Goal: Transaction & Acquisition: Book appointment/travel/reservation

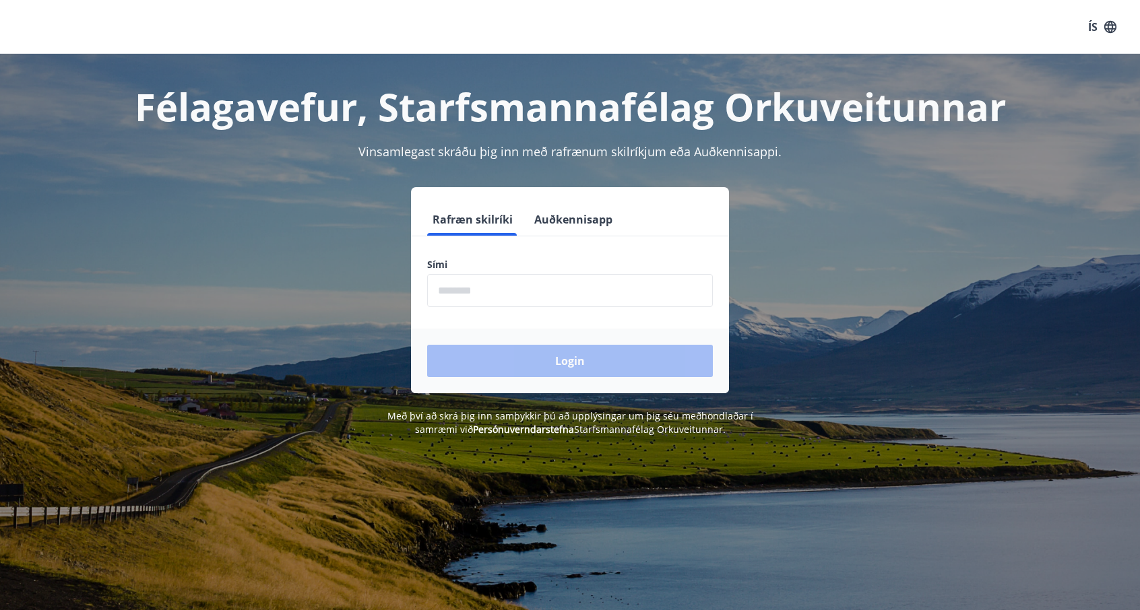
click at [499, 298] on input "phone" at bounding box center [570, 290] width 286 height 33
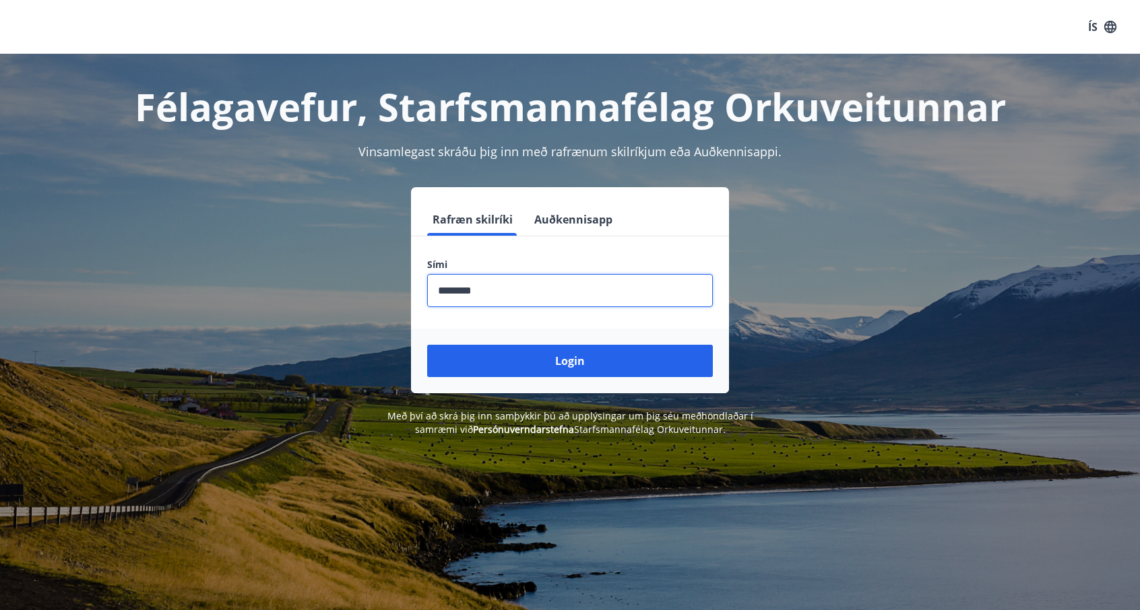
type input "********"
click at [604, 320] on form "Rafræn skilríki Auðkennisapp Sími ​ Login" at bounding box center [570, 298] width 318 height 190
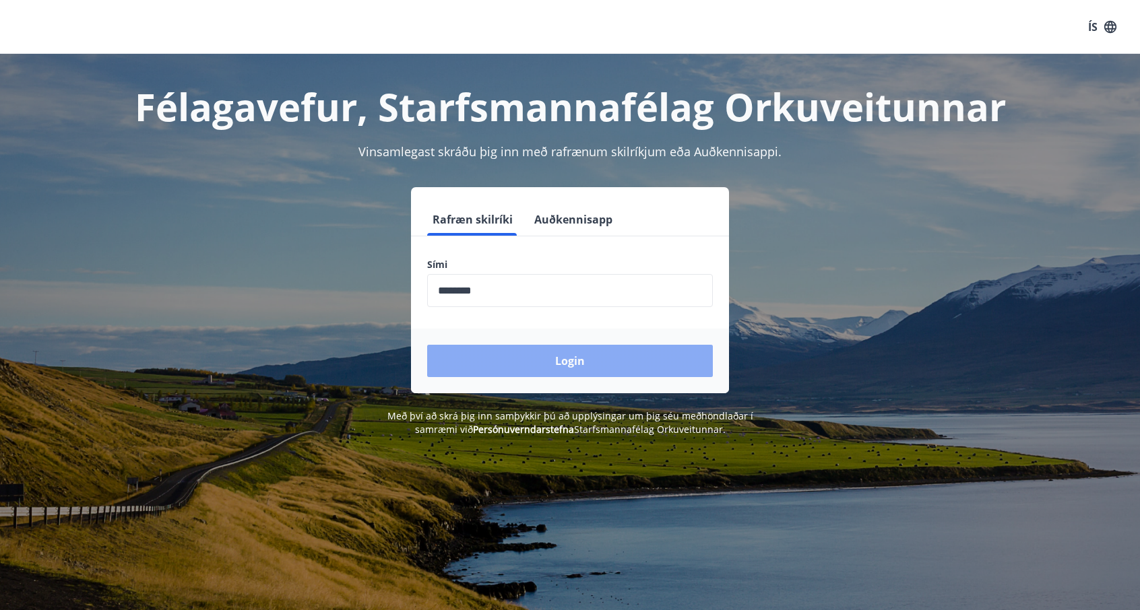
click at [590, 360] on button "Login" at bounding box center [570, 361] width 286 height 32
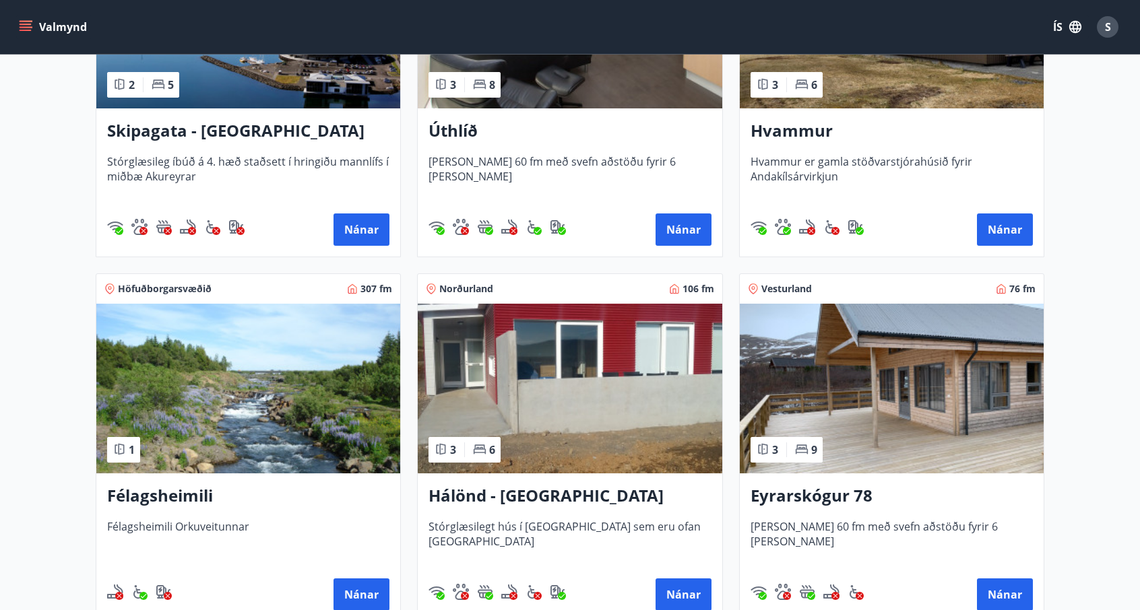
scroll to position [404, 0]
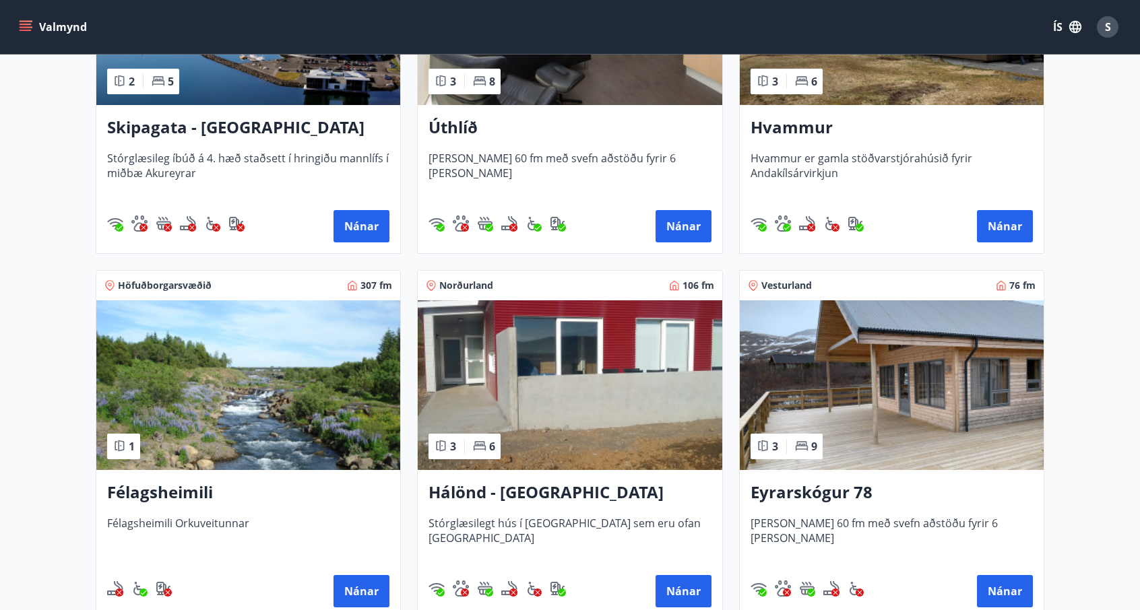
click at [587, 385] on img at bounding box center [570, 385] width 304 height 170
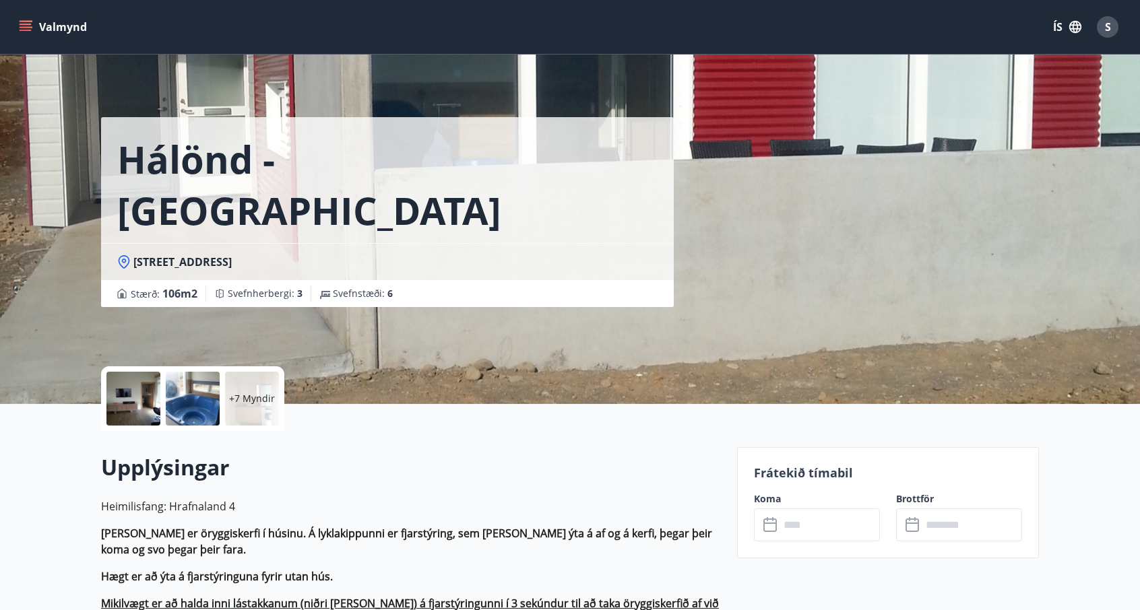
click at [129, 393] on div at bounding box center [133, 399] width 54 height 54
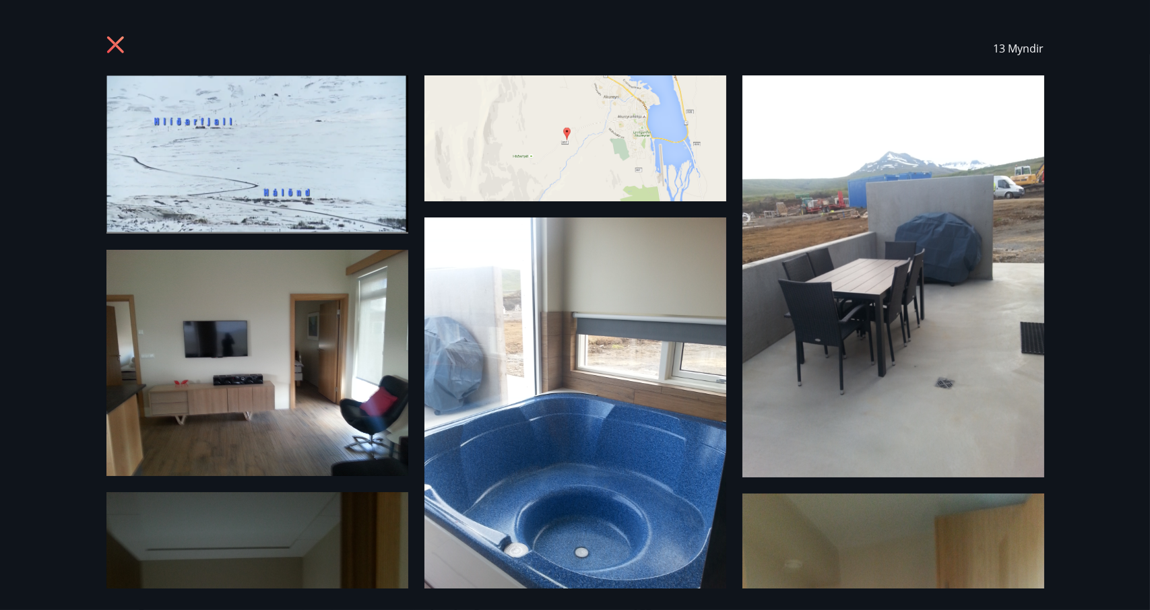
click at [587, 137] on img at bounding box center [575, 138] width 302 height 126
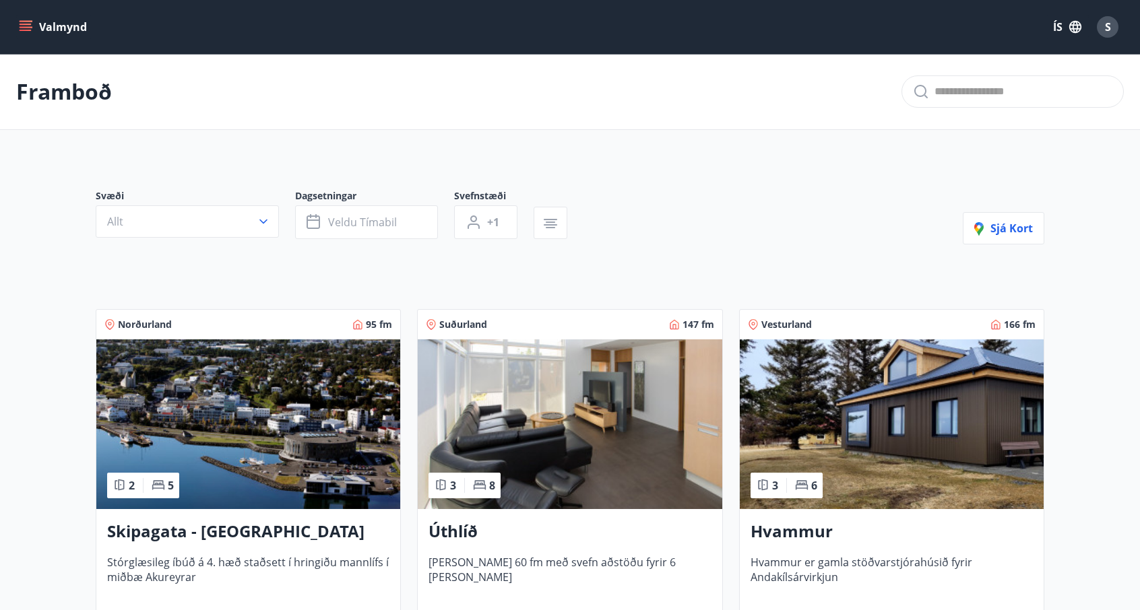
click at [901, 397] on img at bounding box center [892, 424] width 304 height 170
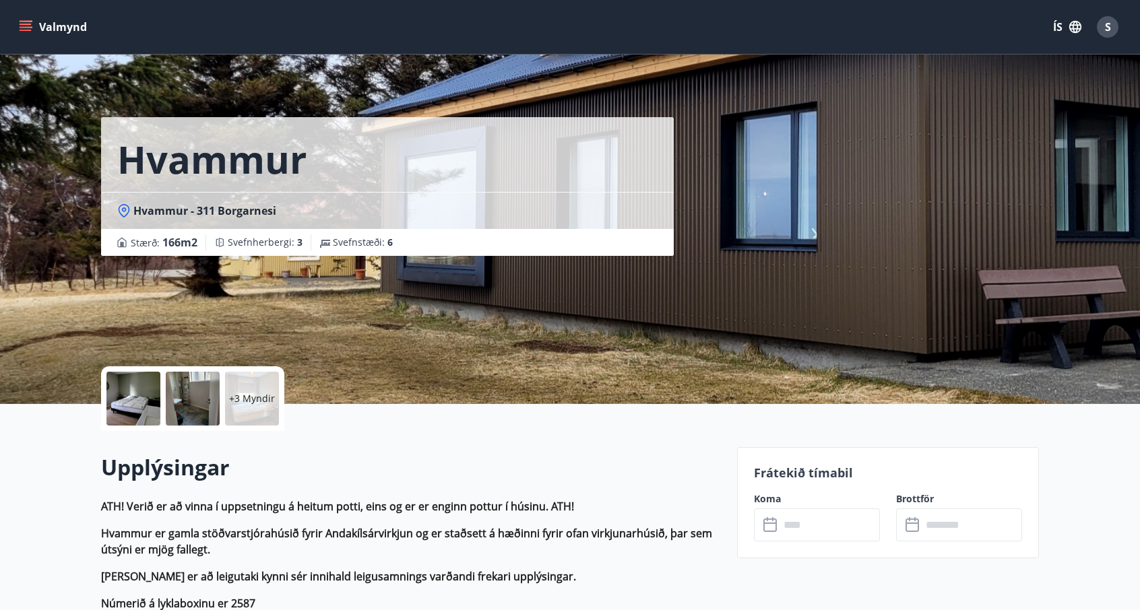
click at [137, 401] on div at bounding box center [133, 399] width 54 height 54
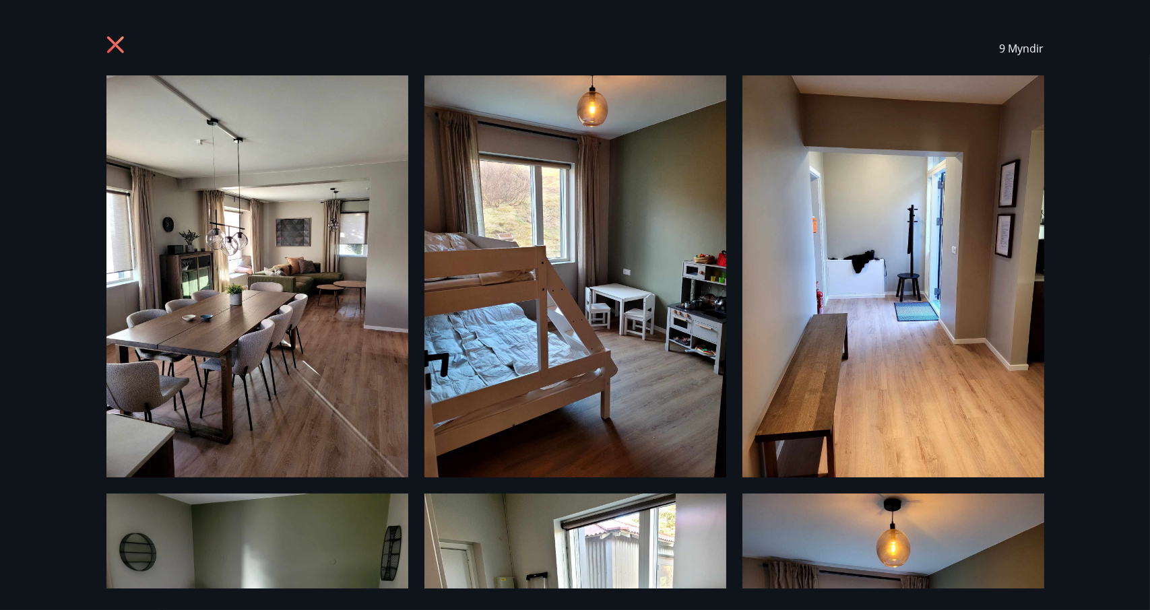
click at [119, 51] on icon at bounding box center [114, 44] width 17 height 17
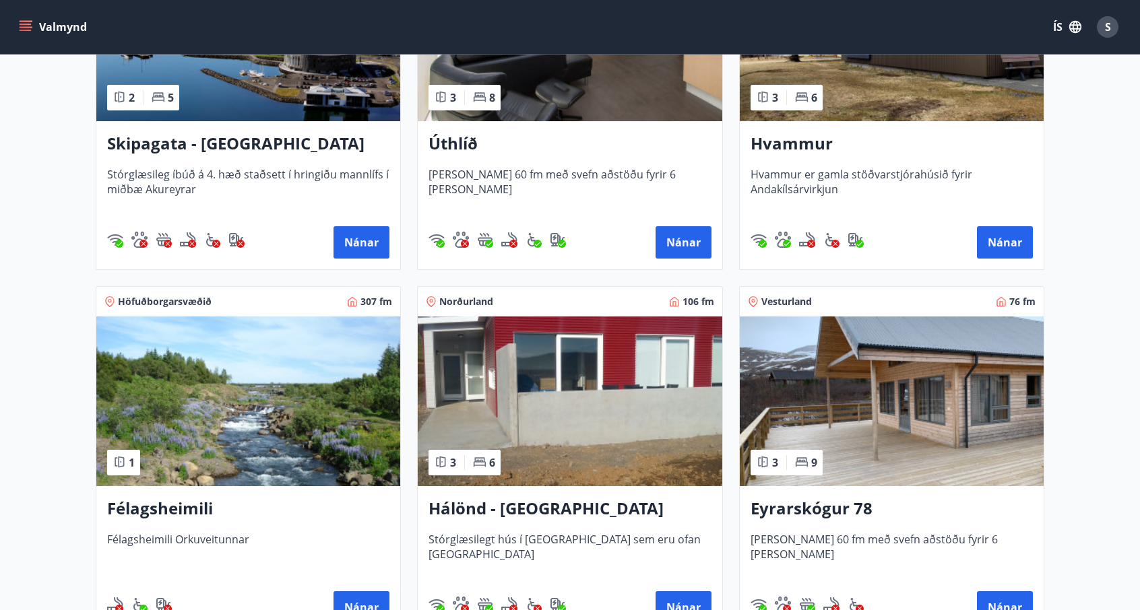
scroll to position [455, 0]
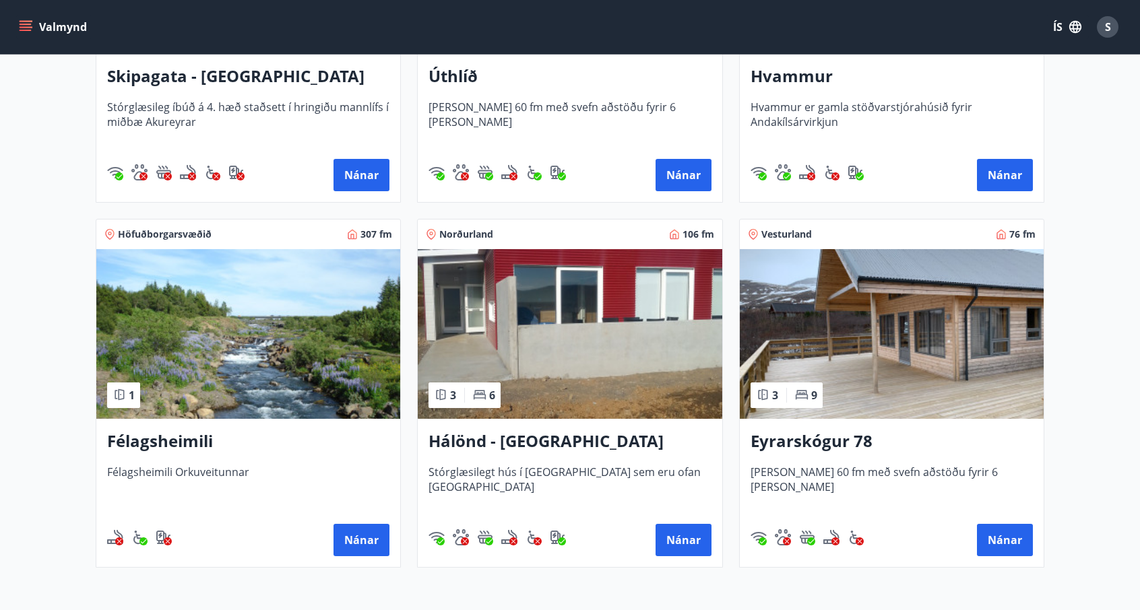
click at [857, 329] on img at bounding box center [892, 334] width 304 height 170
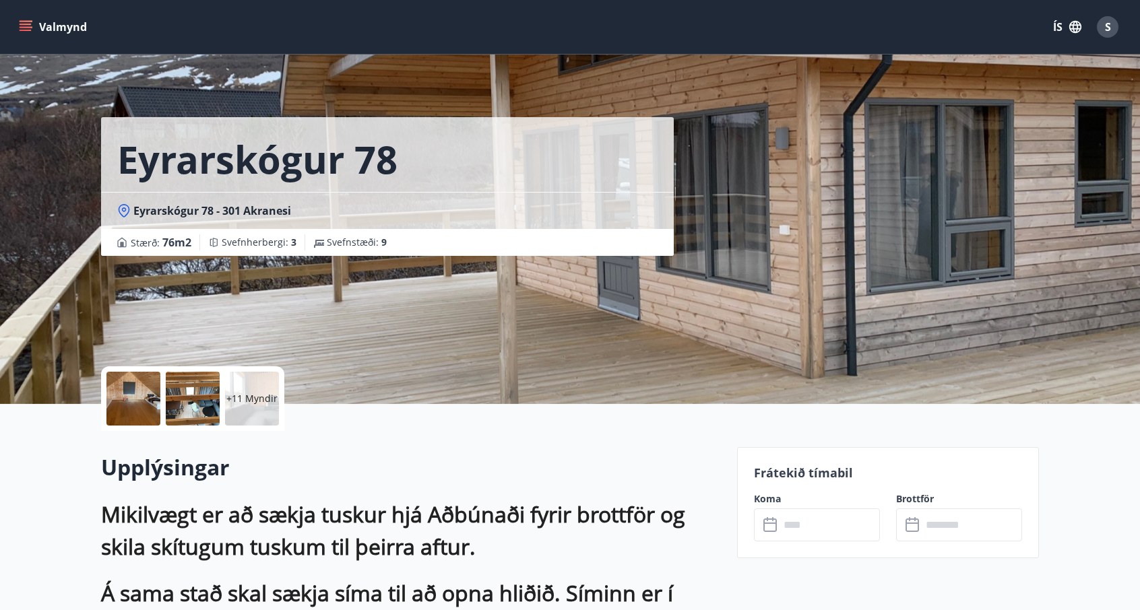
click at [138, 398] on div at bounding box center [133, 399] width 54 height 54
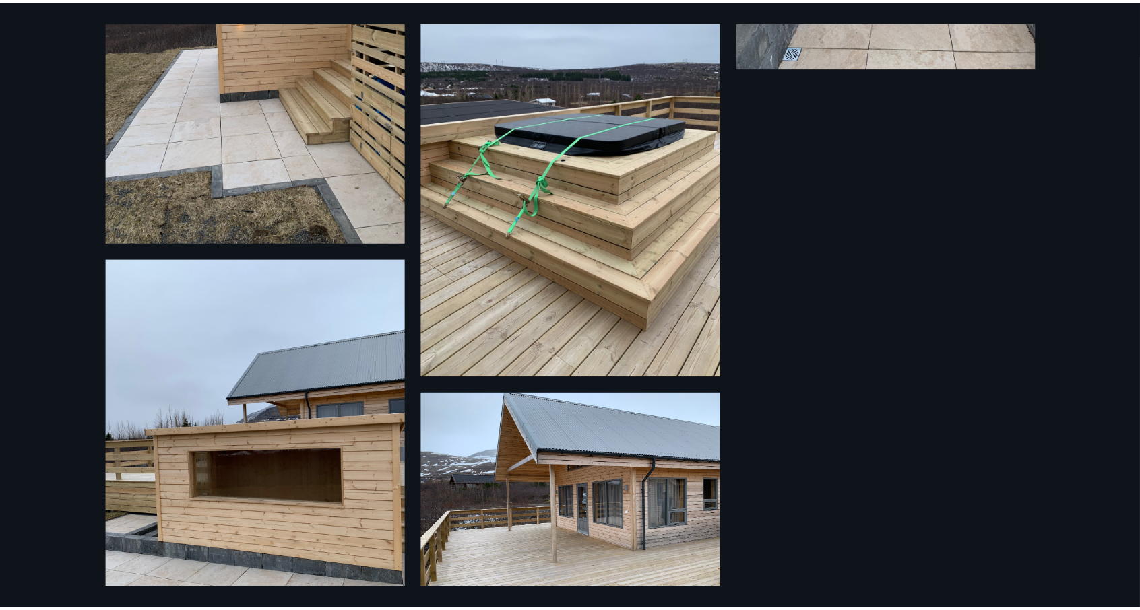
scroll to position [1633, 0]
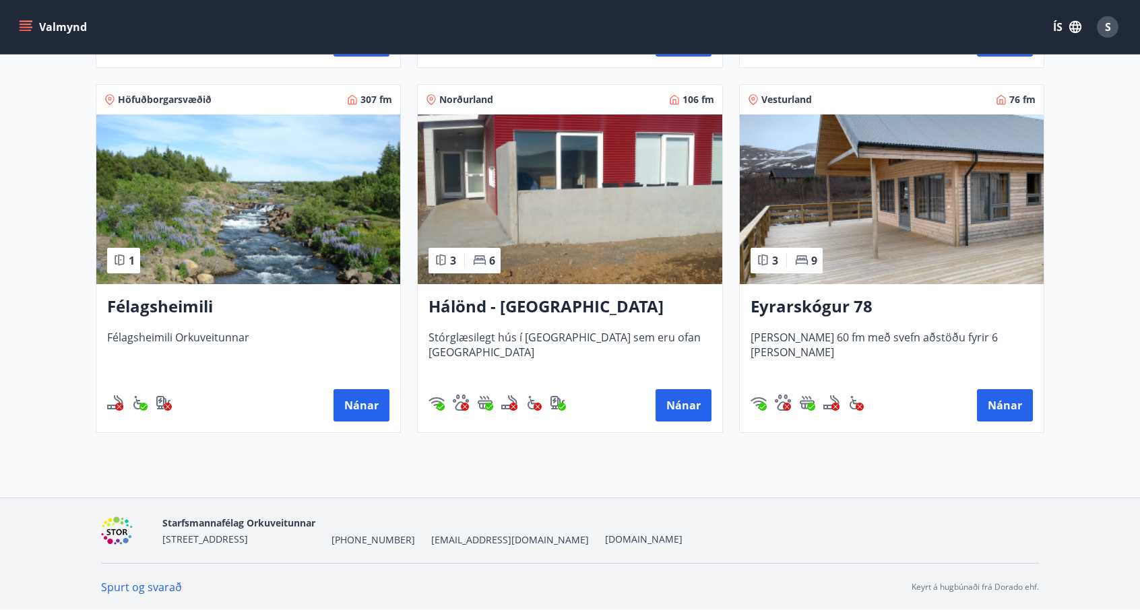
click at [836, 229] on img at bounding box center [892, 200] width 304 height 170
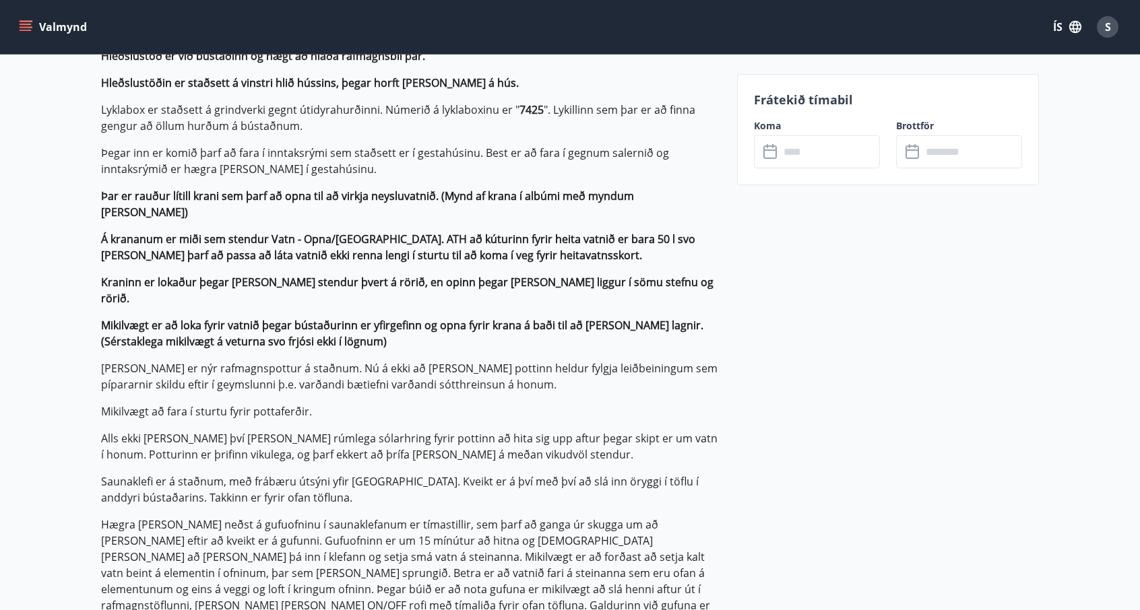
scroll to position [1078, 0]
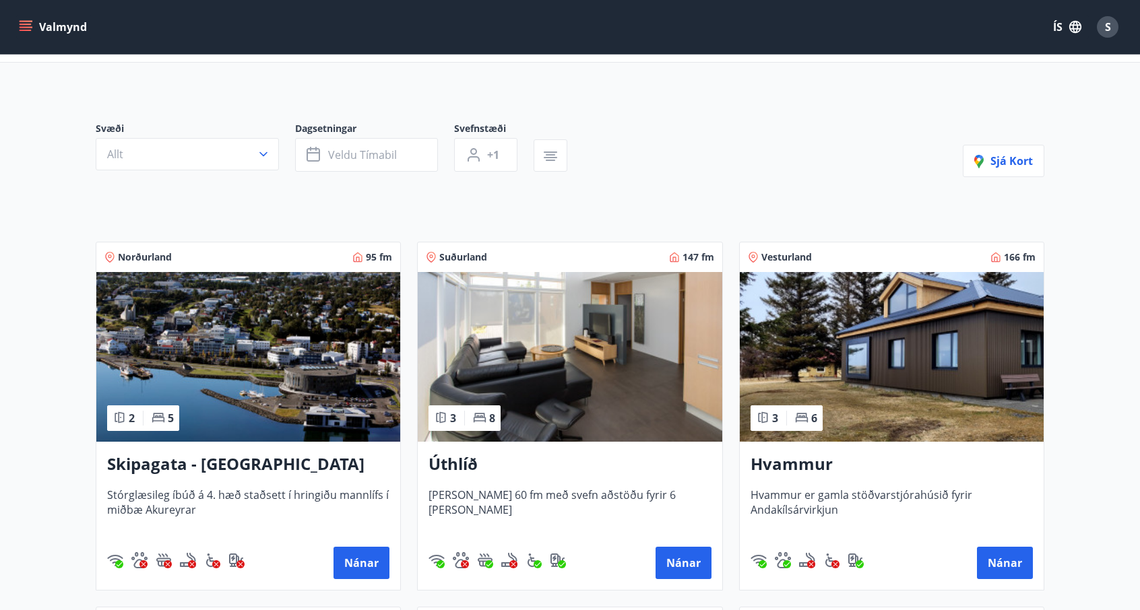
scroll to position [472, 0]
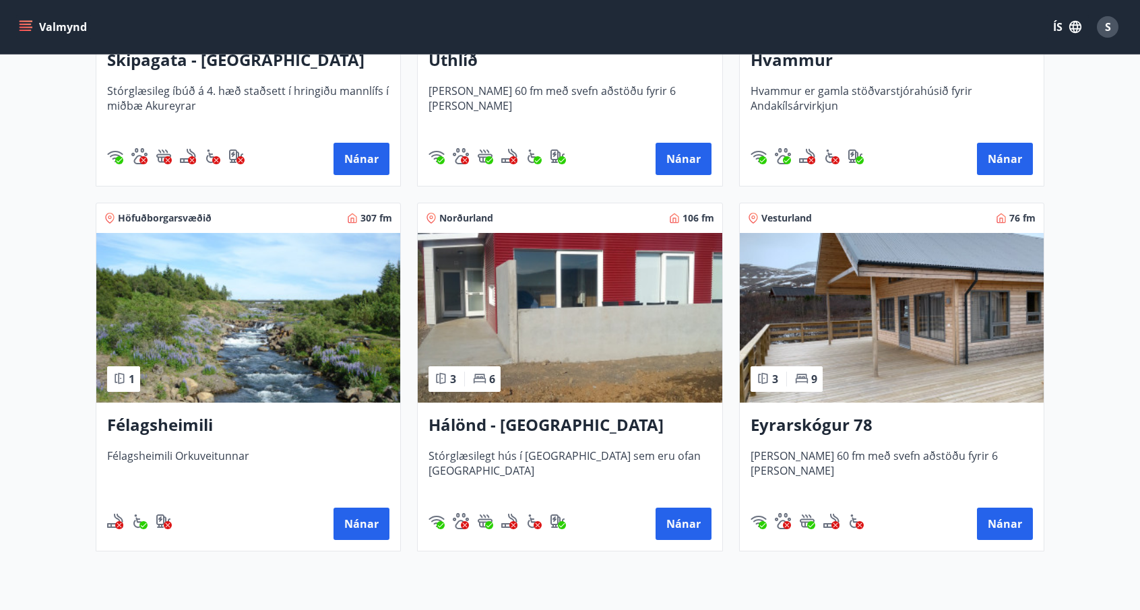
click at [517, 331] on img at bounding box center [570, 318] width 304 height 170
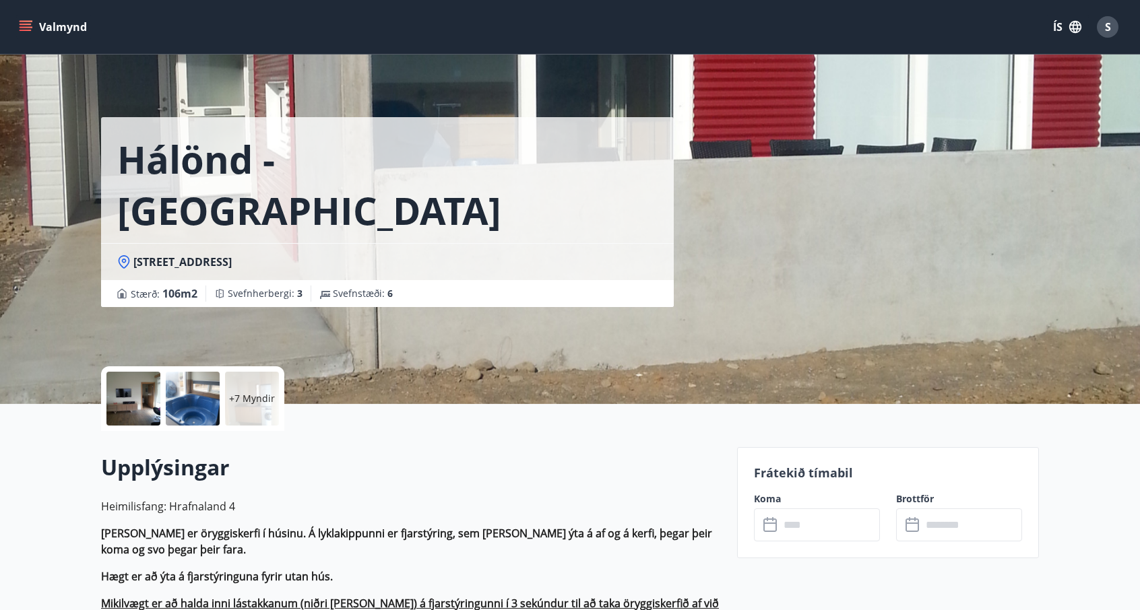
click at [136, 395] on div at bounding box center [133, 399] width 54 height 54
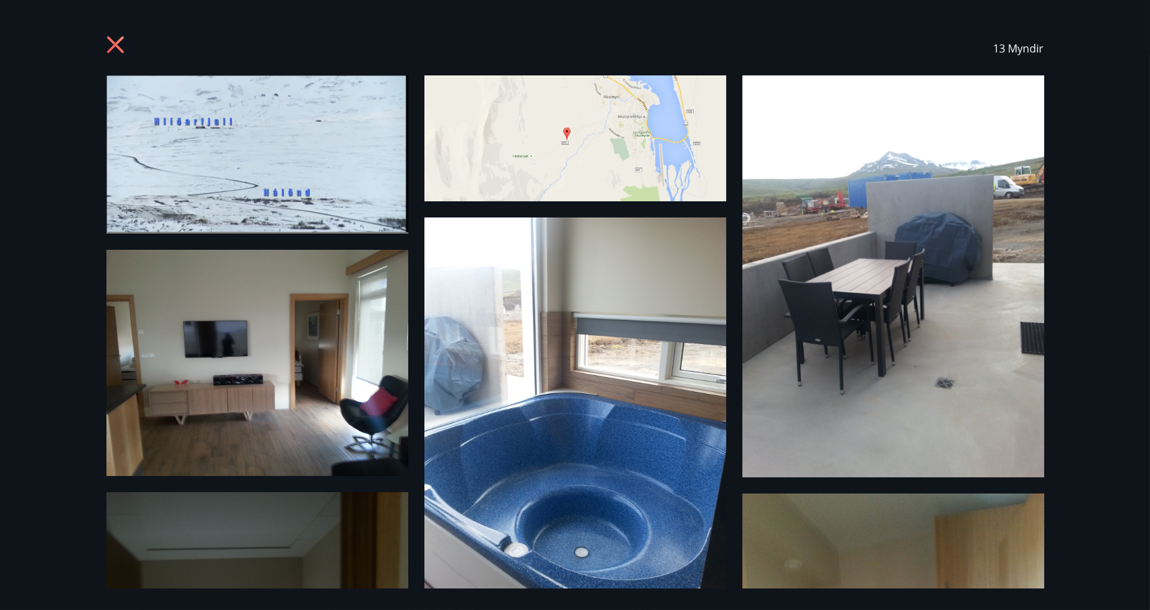
click at [238, 134] on img at bounding box center [257, 154] width 302 height 158
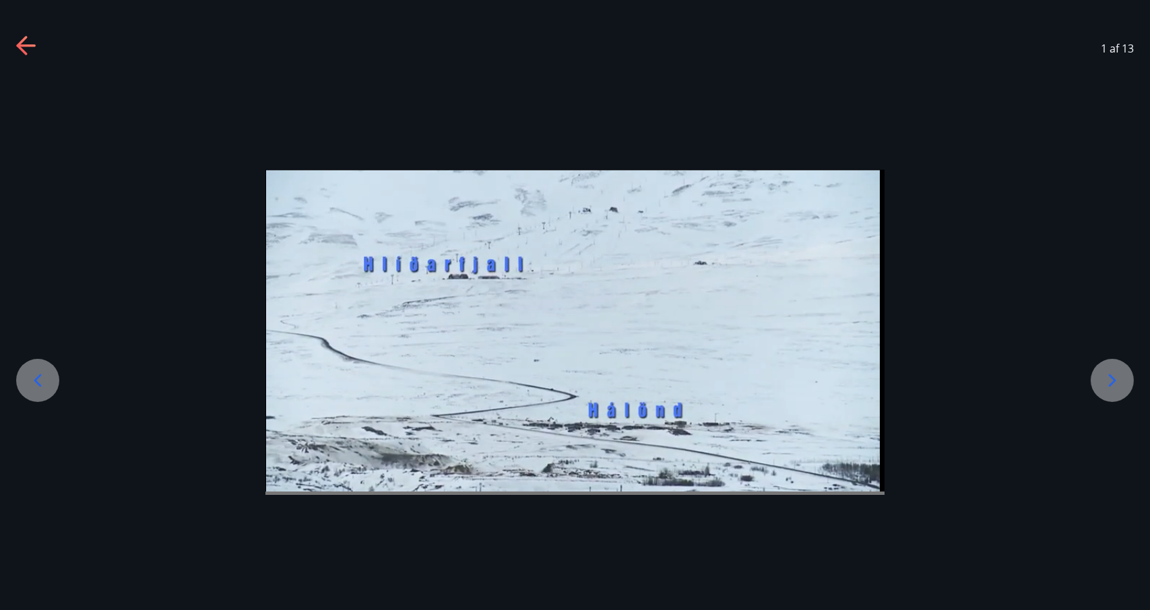
click at [1108, 389] on icon at bounding box center [1112, 381] width 22 height 22
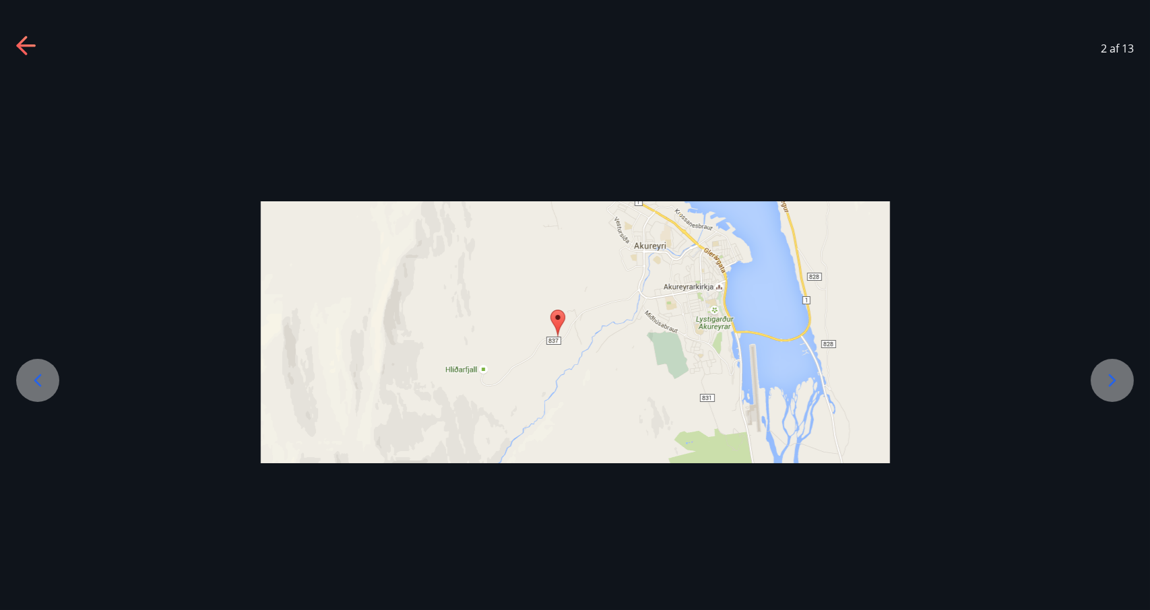
click at [1108, 389] on icon at bounding box center [1112, 381] width 22 height 22
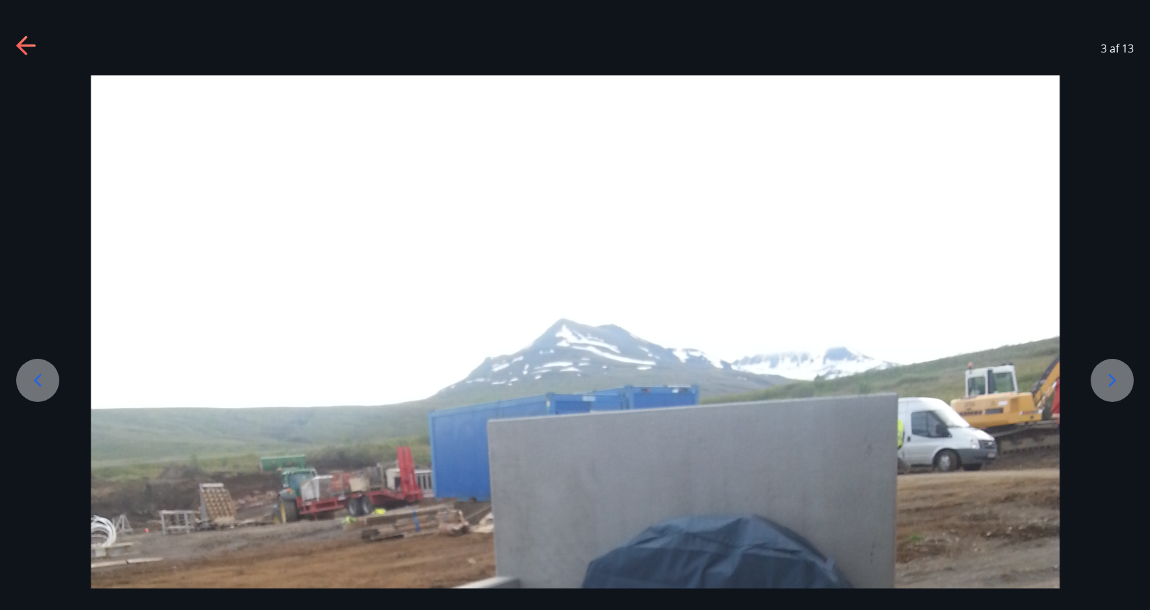
click at [1108, 389] on icon at bounding box center [1112, 381] width 22 height 22
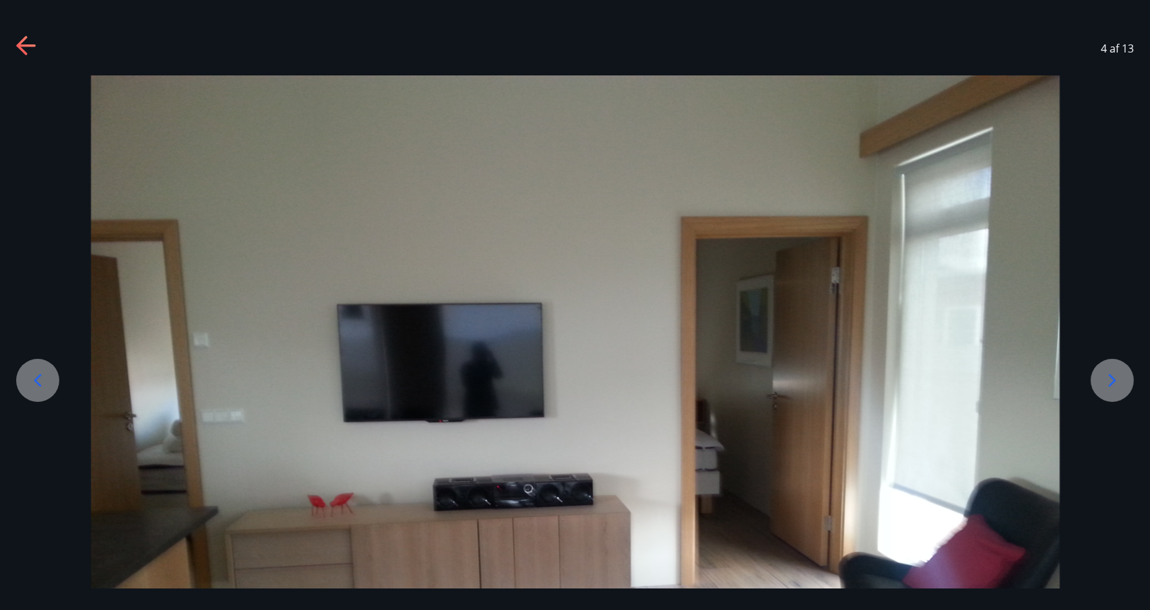
click at [1111, 377] on icon at bounding box center [1112, 381] width 7 height 13
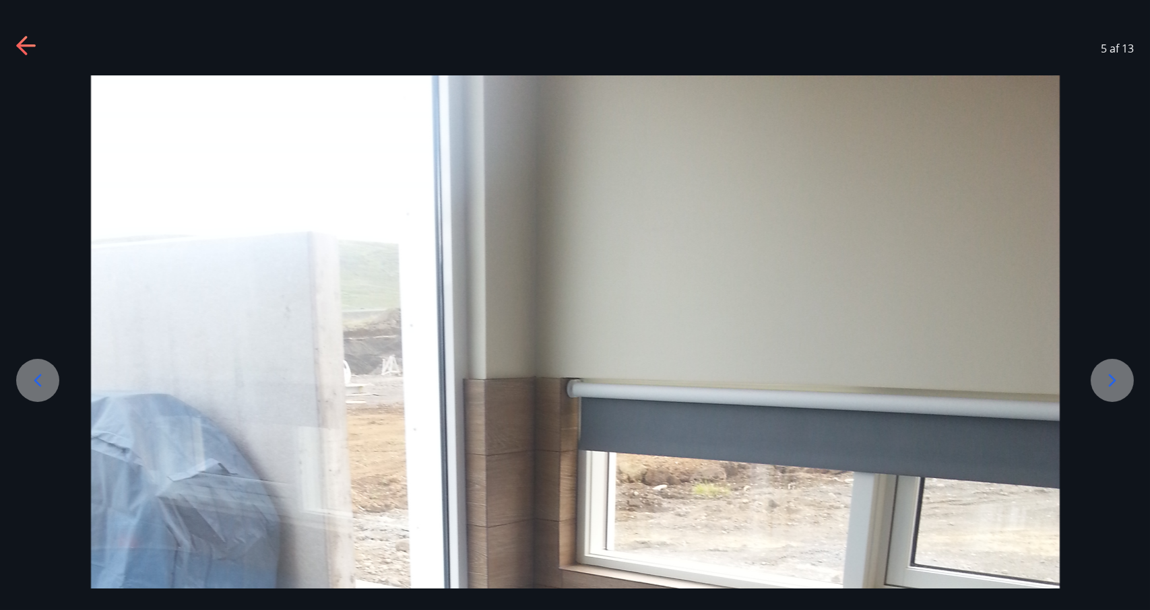
click at [1111, 377] on icon at bounding box center [1112, 381] width 7 height 13
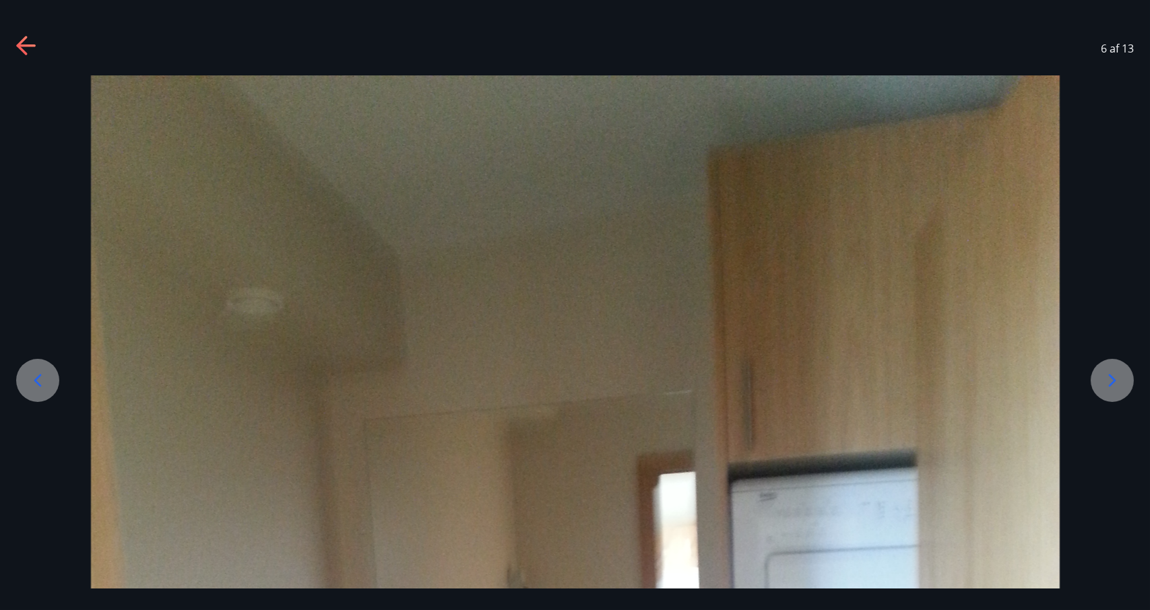
click at [1111, 377] on icon at bounding box center [1112, 381] width 7 height 13
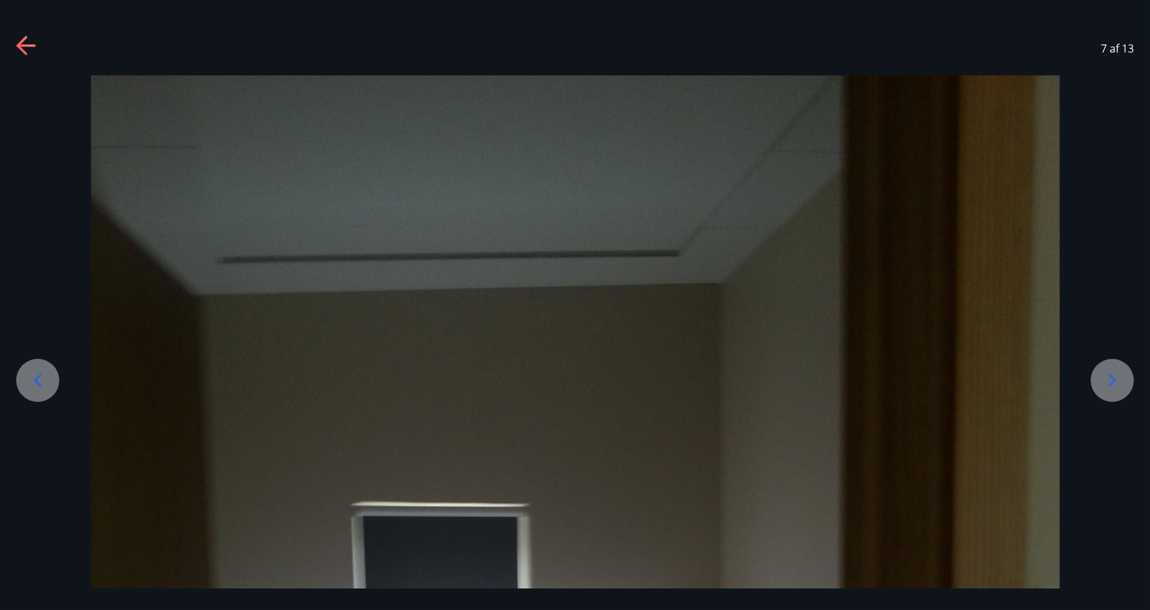
click at [1111, 377] on icon at bounding box center [1112, 381] width 7 height 13
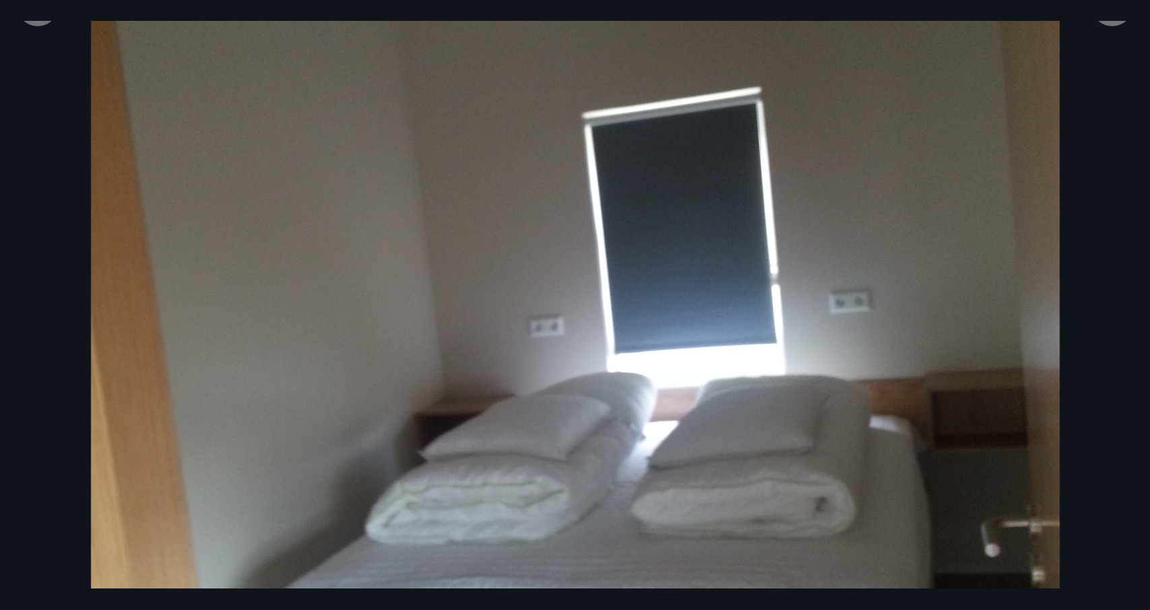
scroll to position [238, 0]
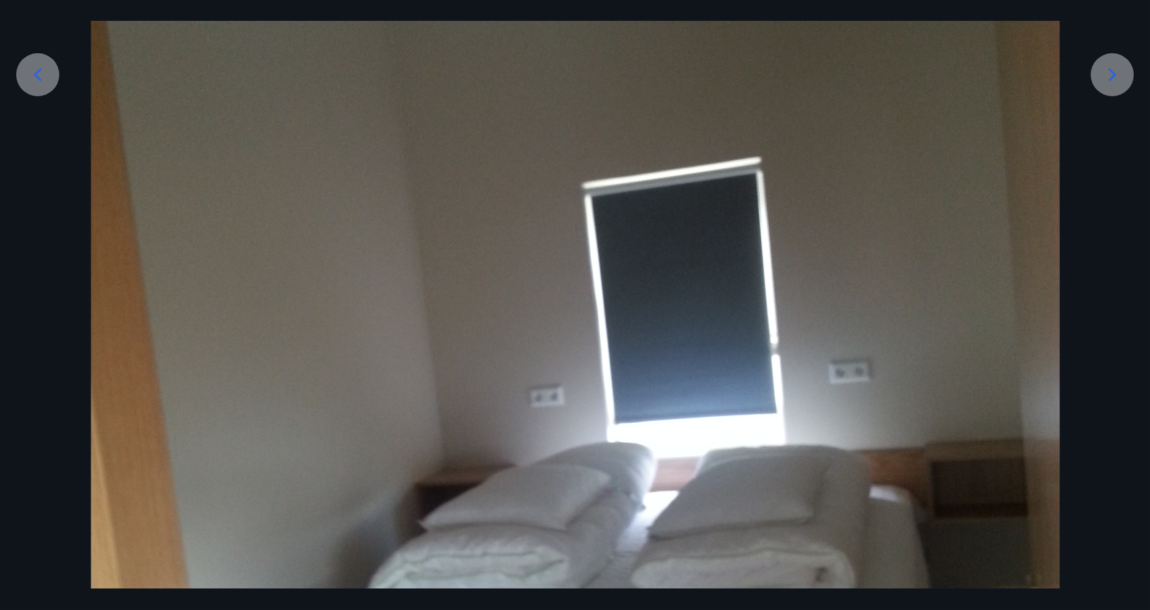
click at [1110, 83] on icon at bounding box center [1112, 75] width 22 height 22
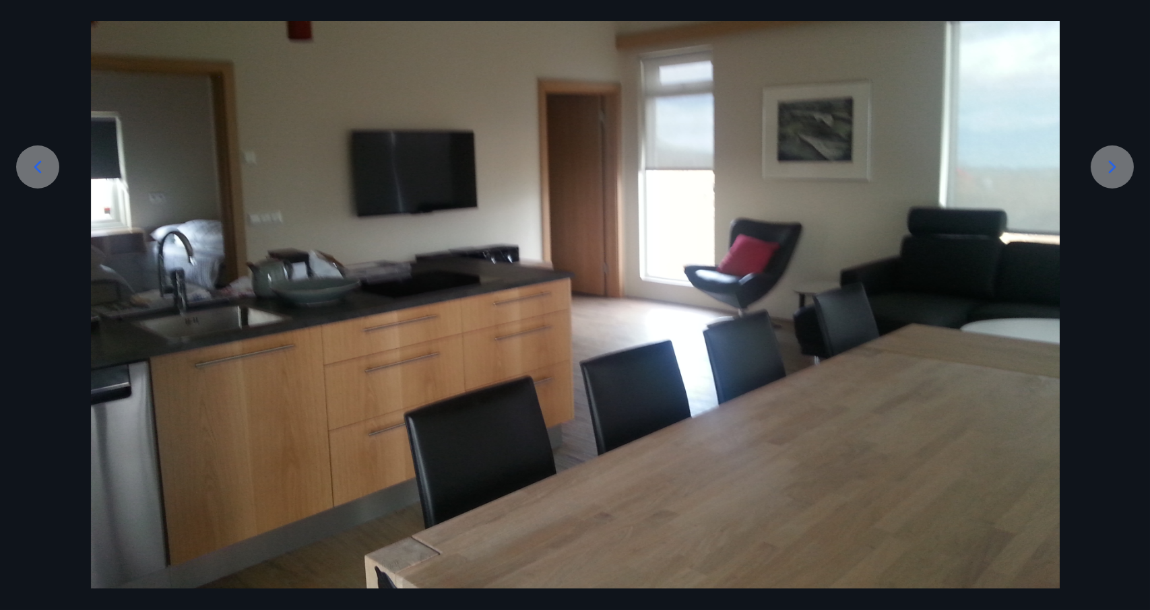
scroll to position [213, 0]
click at [1105, 178] on div at bounding box center [1112, 167] width 43 height 43
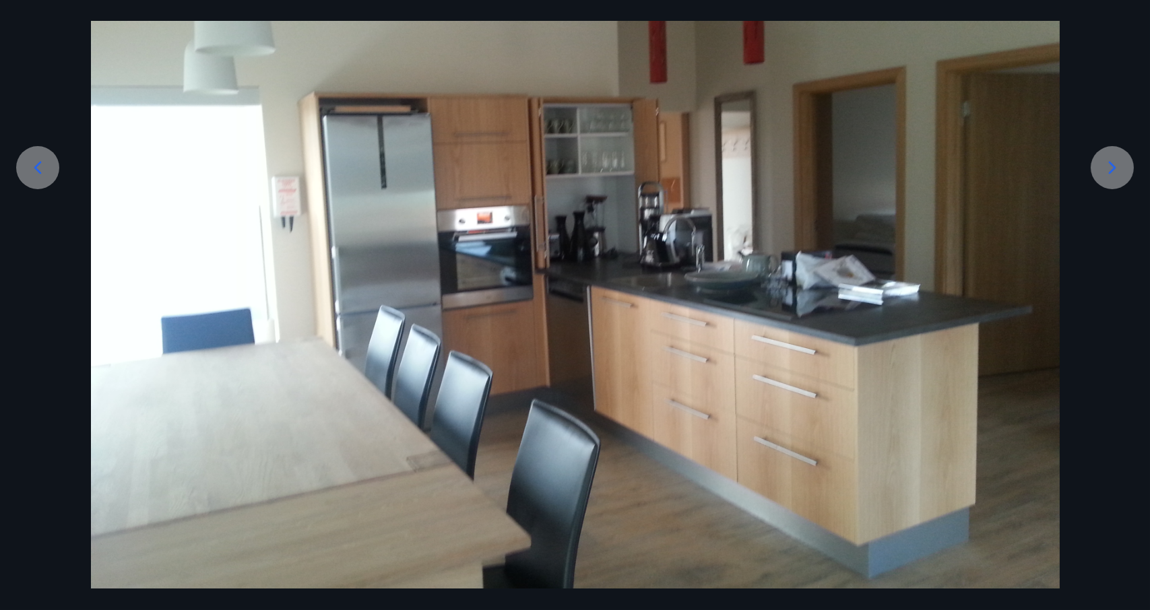
click at [1105, 178] on div at bounding box center [1112, 167] width 43 height 43
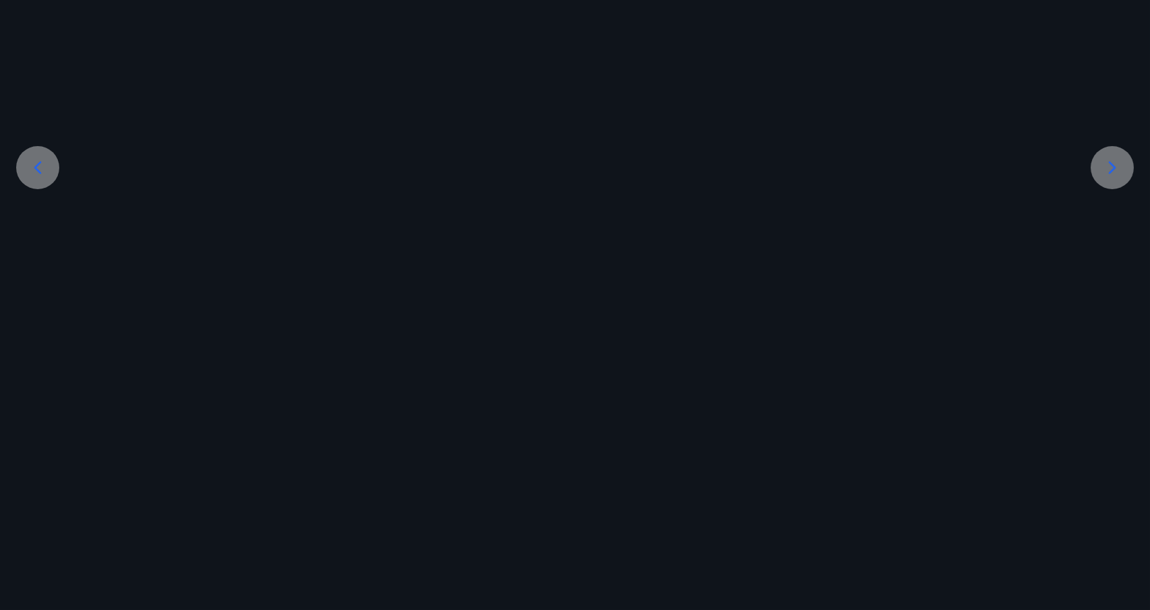
scroll to position [0, 0]
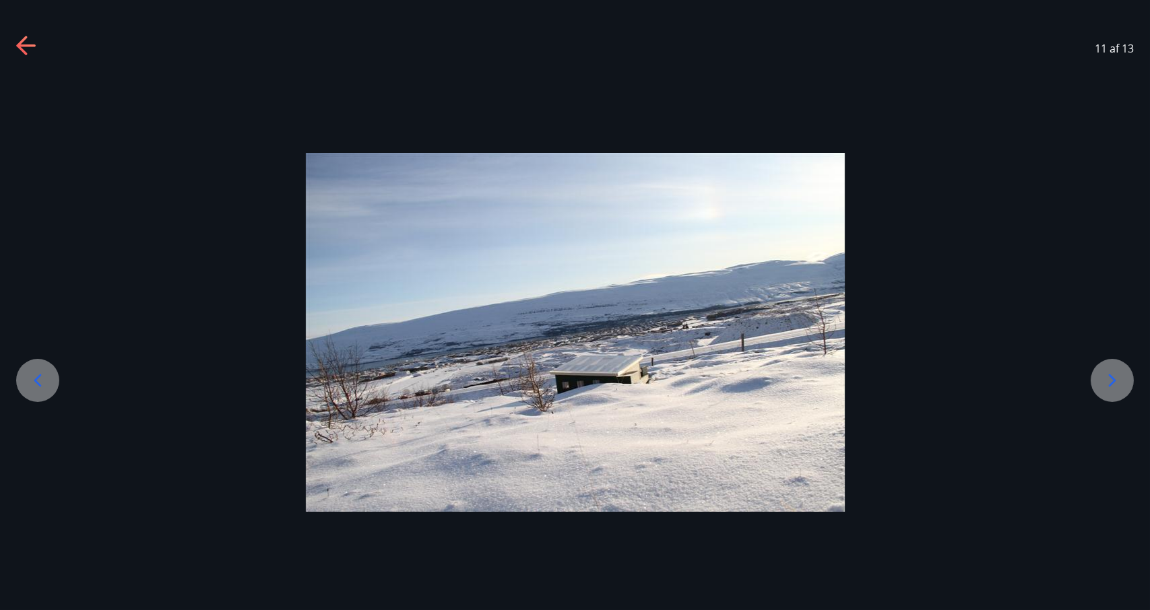
click at [1123, 379] on div at bounding box center [1112, 380] width 43 height 43
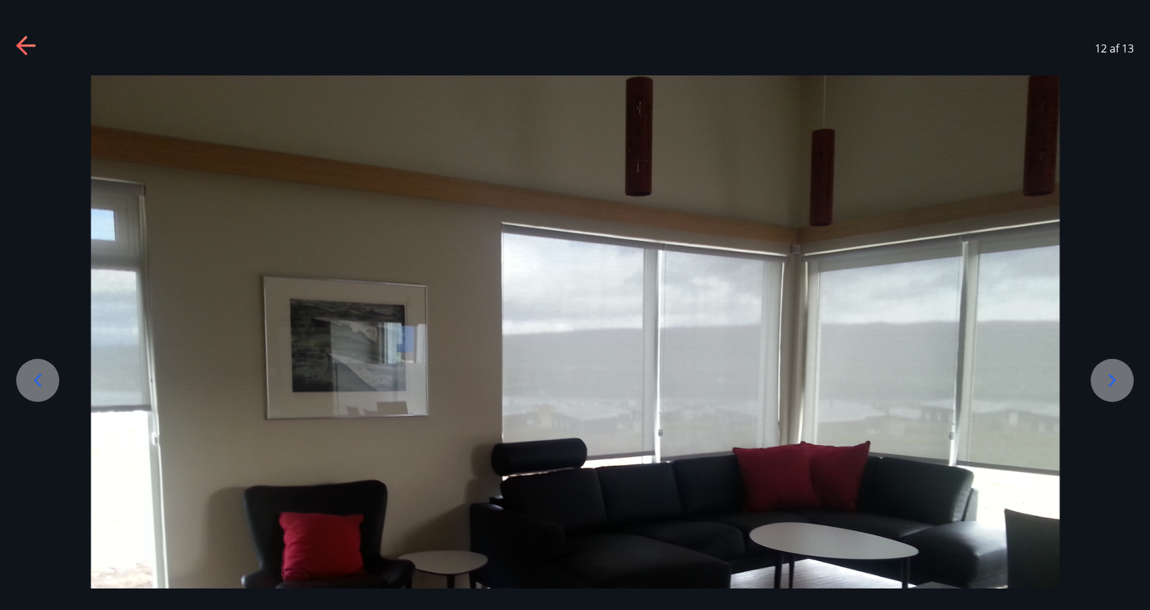
click at [42, 387] on icon at bounding box center [38, 381] width 22 height 22
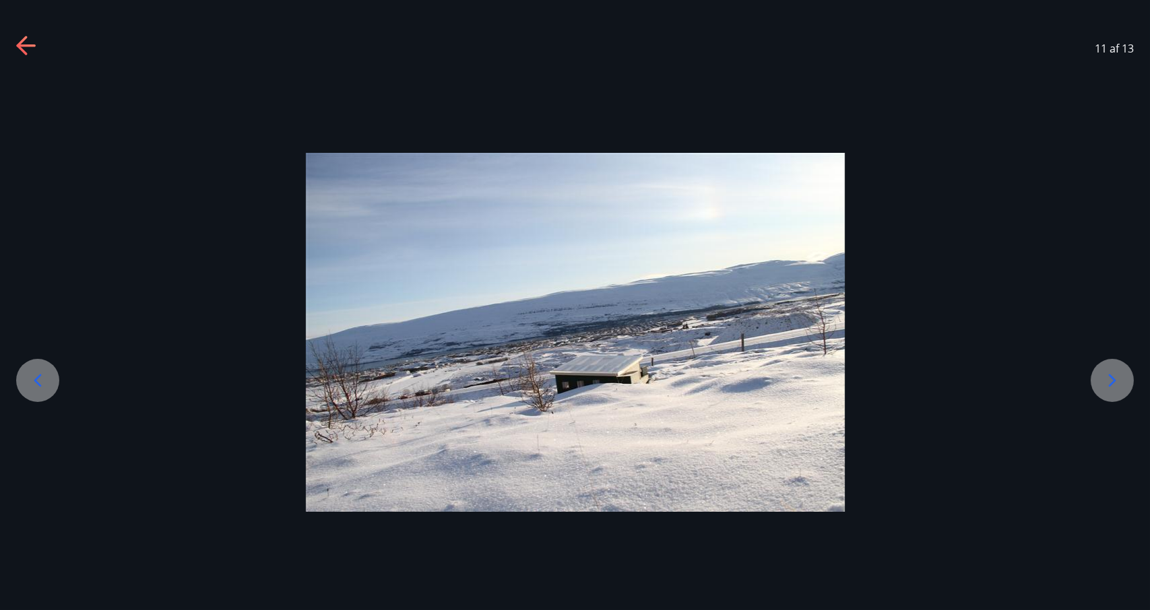
click at [42, 387] on icon at bounding box center [38, 381] width 22 height 22
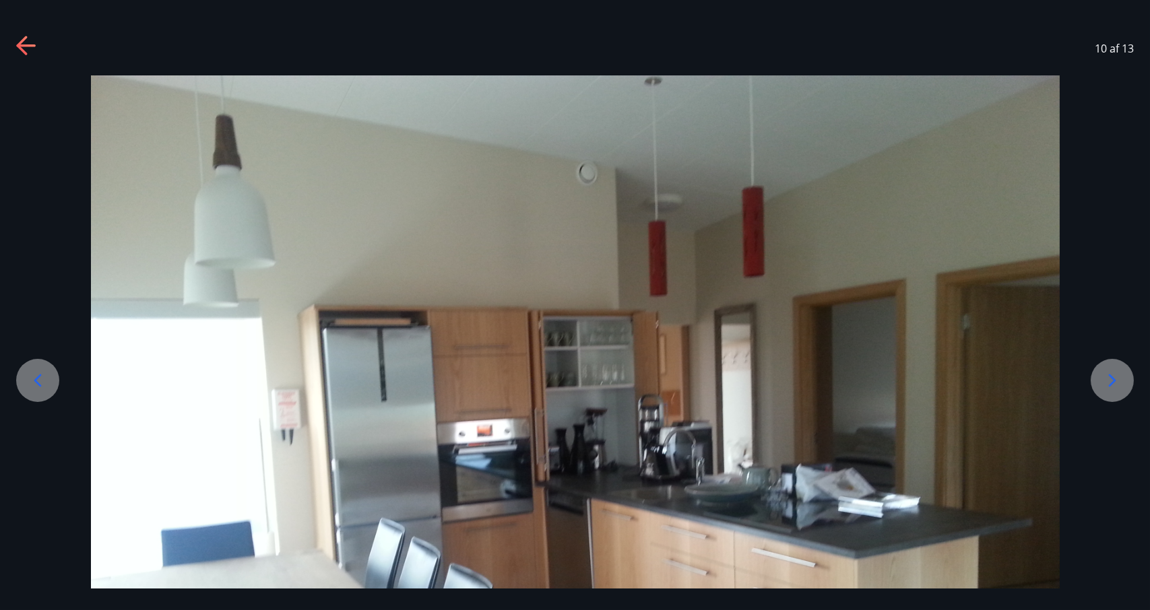
click at [1099, 379] on div at bounding box center [1112, 380] width 43 height 43
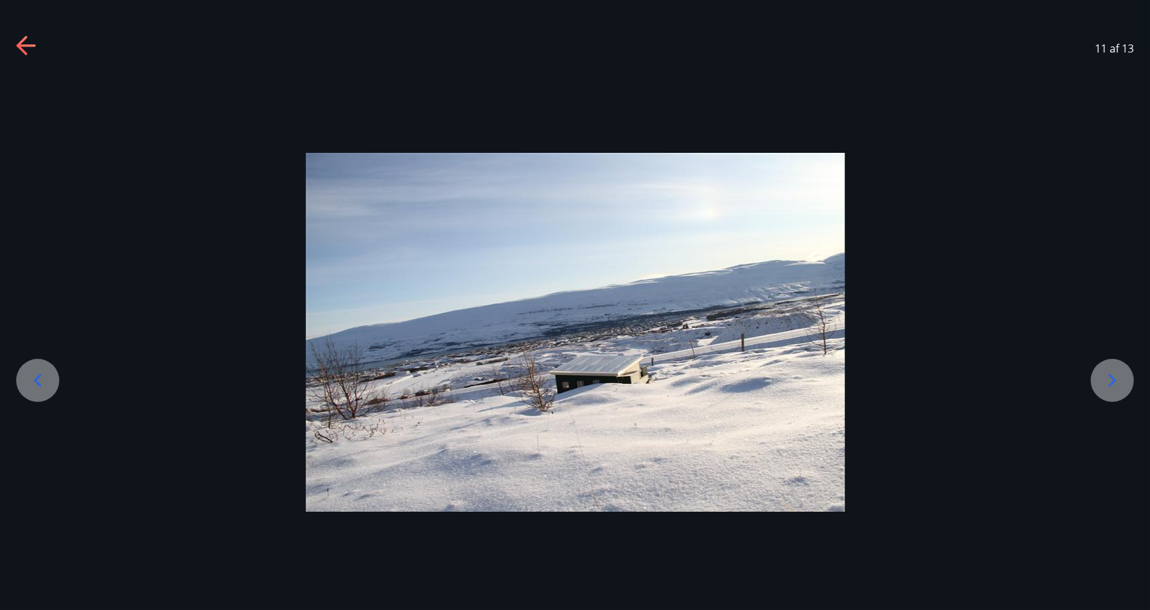
click at [1114, 386] on icon at bounding box center [1112, 381] width 22 height 22
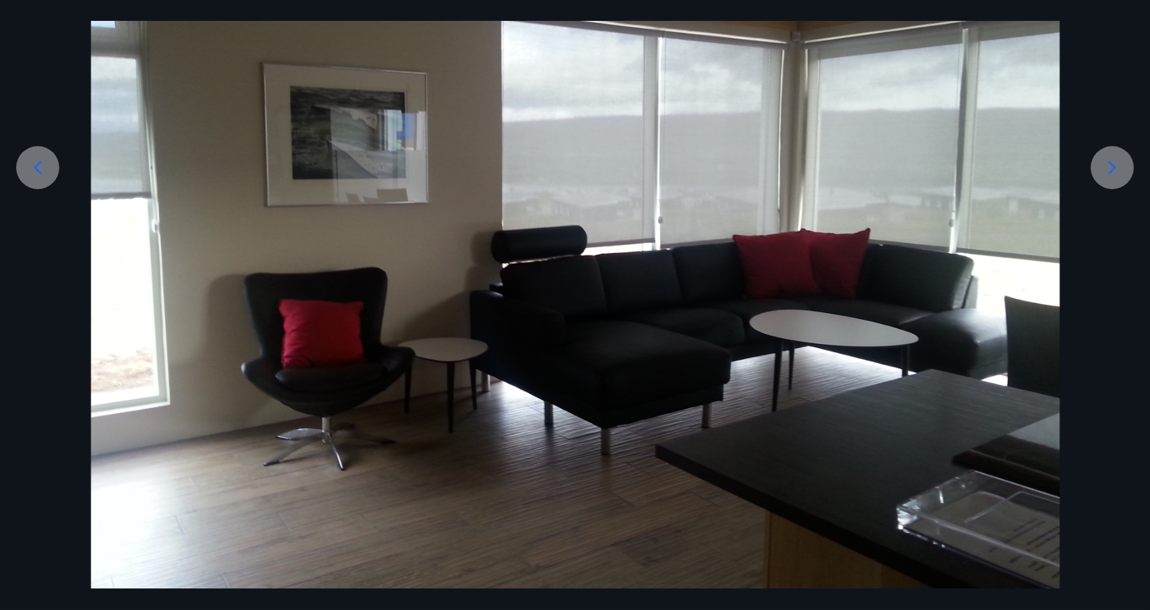
scroll to position [11, 0]
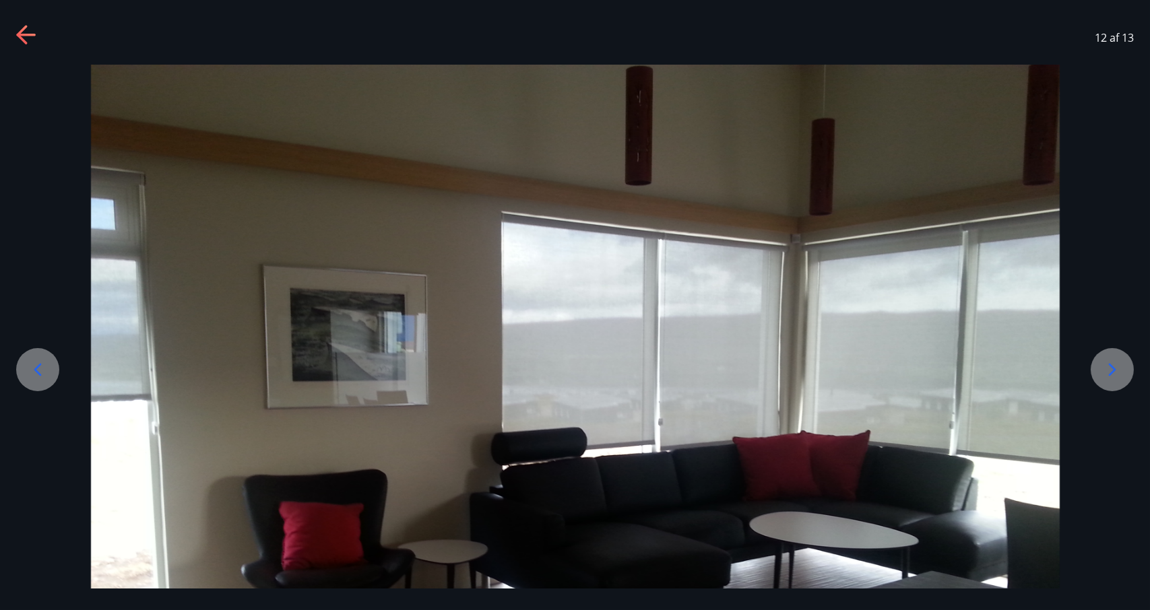
click at [1132, 366] on div at bounding box center [1112, 369] width 43 height 43
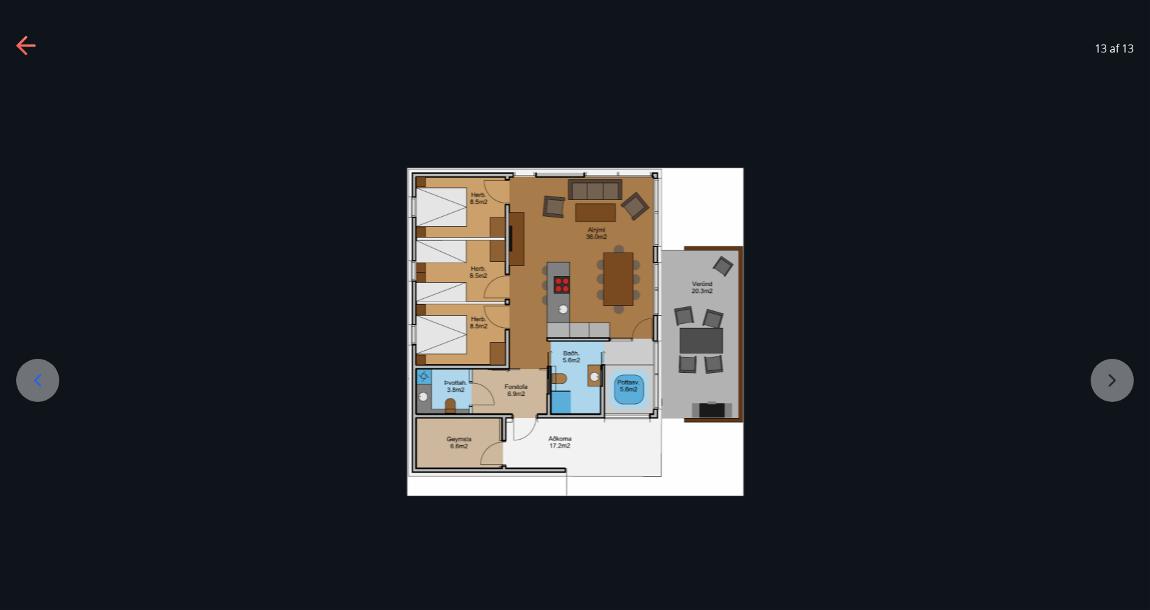
scroll to position [0, 0]
click at [1126, 379] on div at bounding box center [575, 332] width 1150 height 329
click at [1109, 391] on div at bounding box center [575, 332] width 1150 height 329
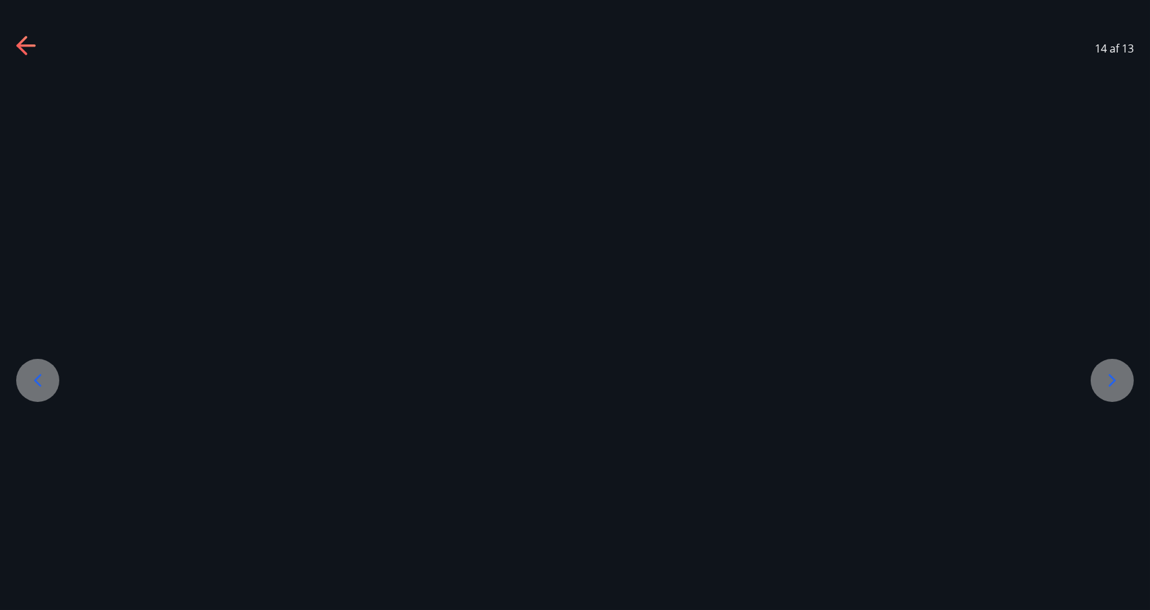
click at [32, 55] on icon at bounding box center [27, 47] width 22 height 22
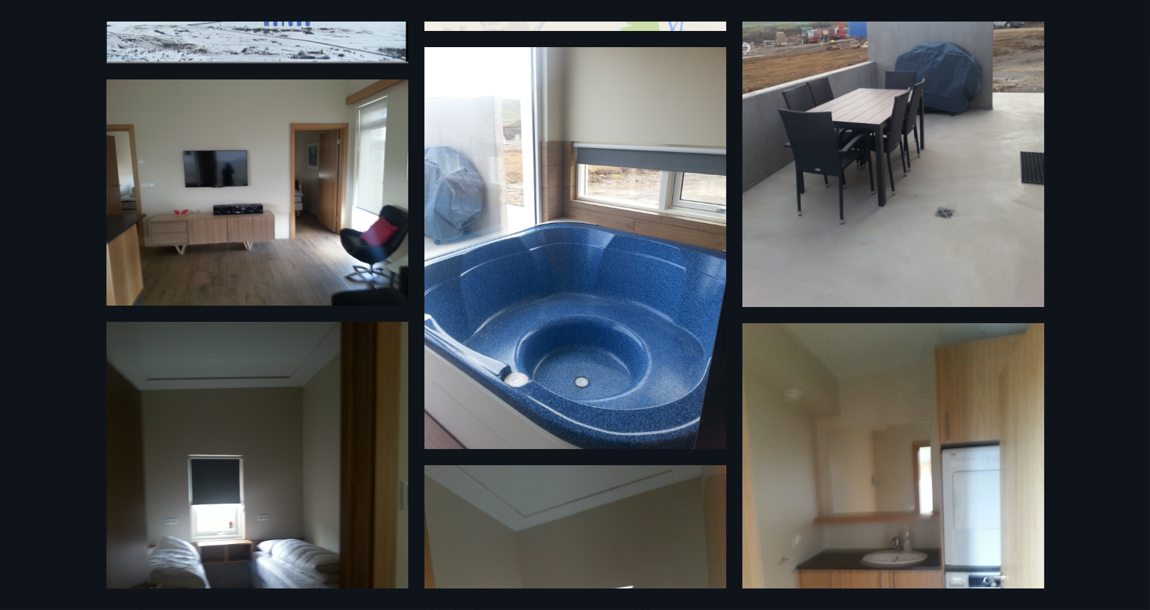
scroll to position [202, 0]
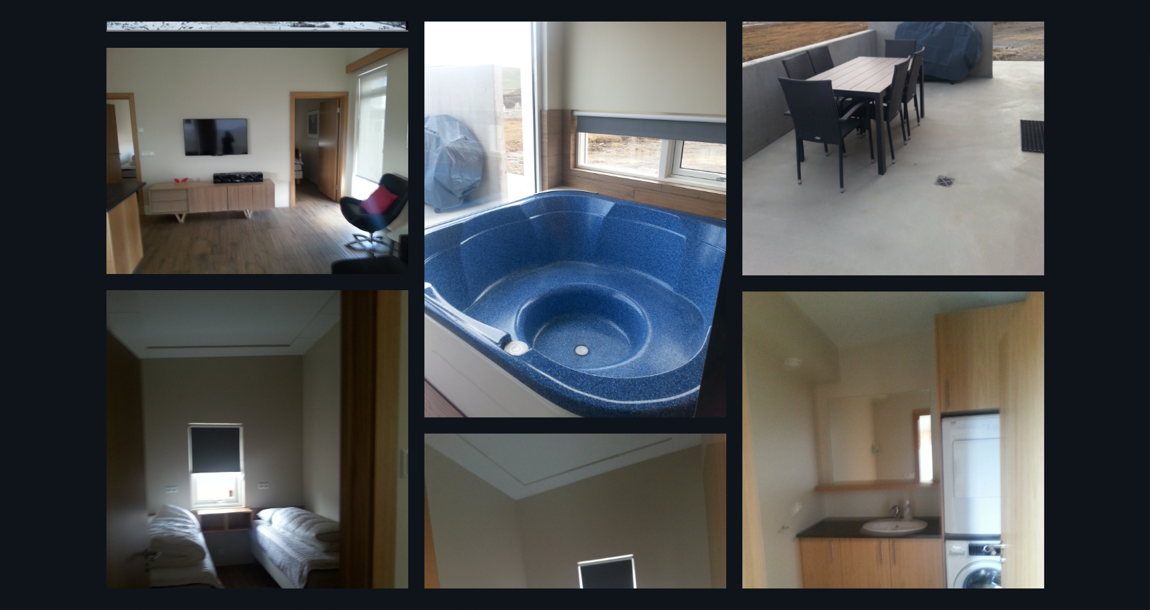
click at [597, 236] on img at bounding box center [575, 216] width 302 height 402
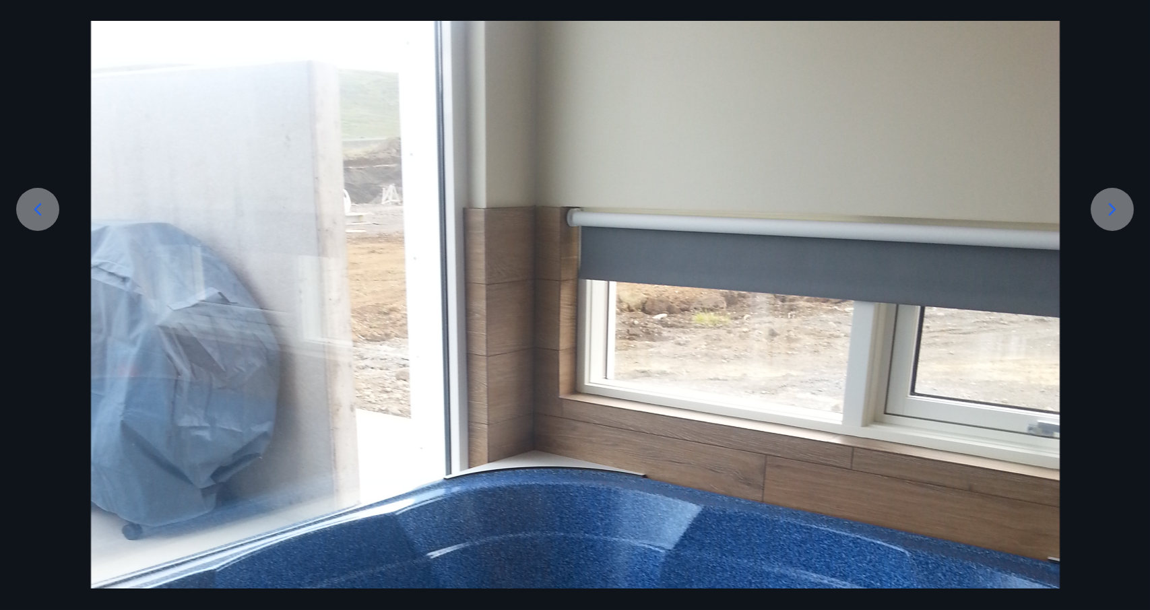
scroll to position [0, 0]
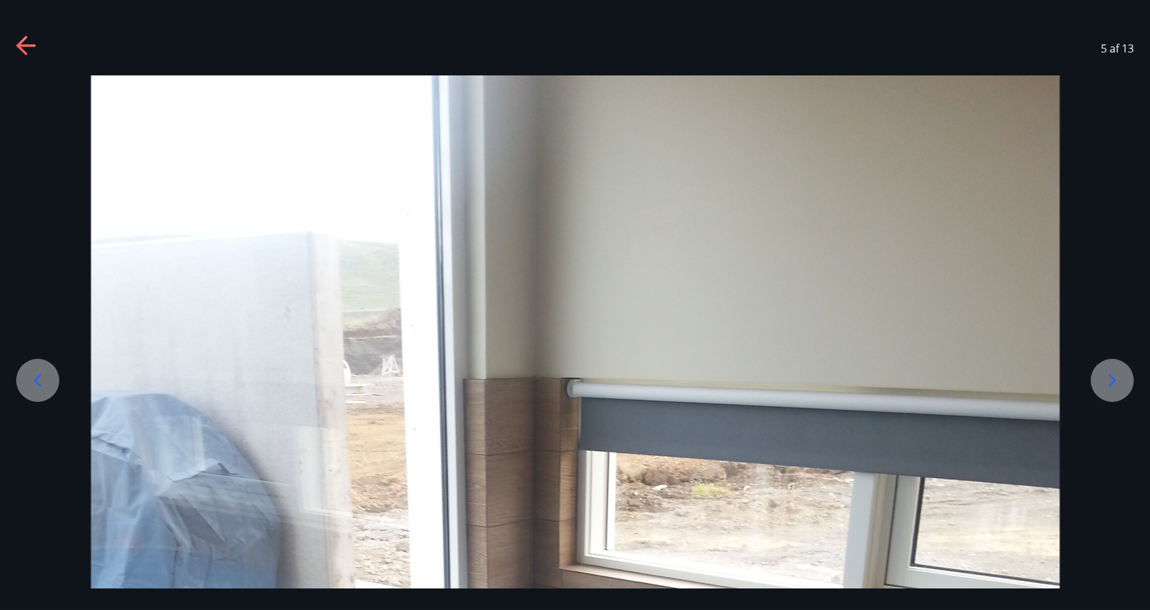
click at [26, 38] on icon at bounding box center [21, 45] width 11 height 19
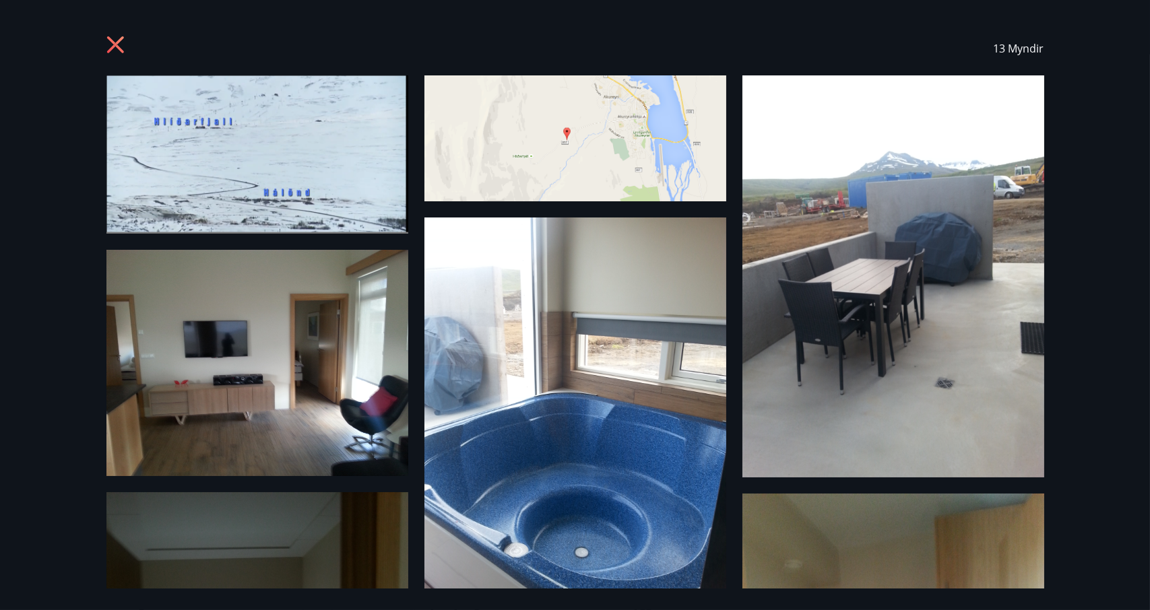
click at [116, 48] on icon at bounding box center [117, 47] width 22 height 22
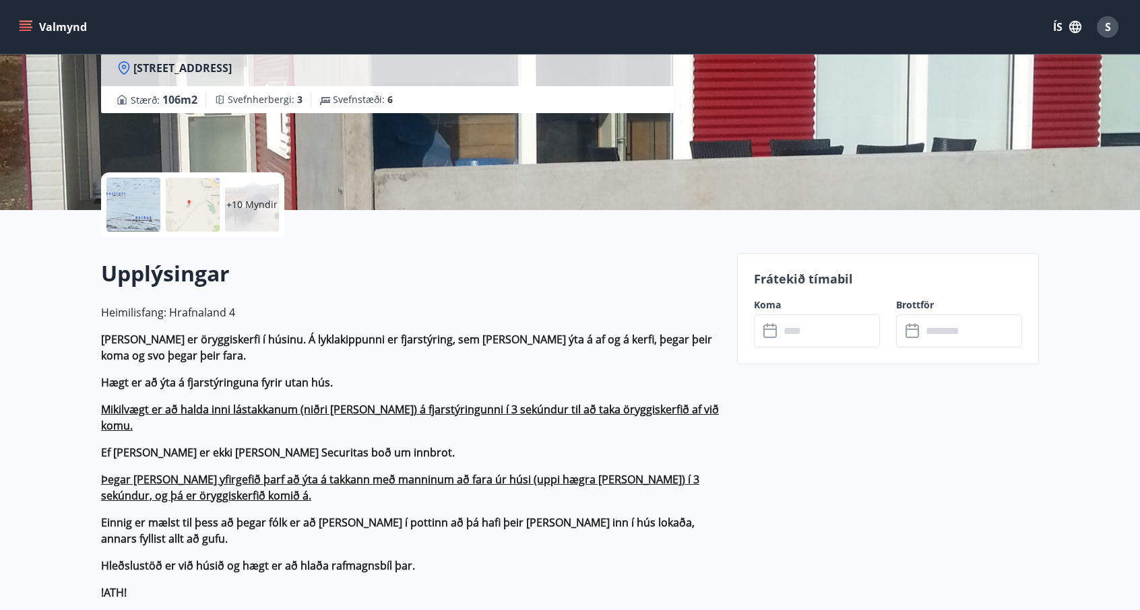
scroll to position [202, 0]
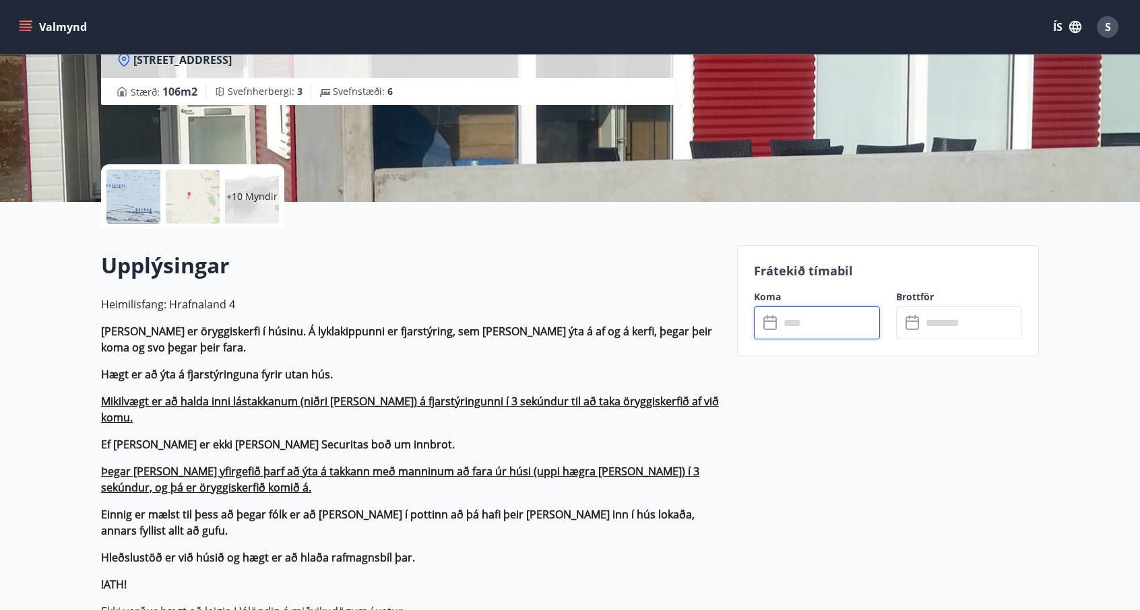
click at [861, 328] on input "text" at bounding box center [829, 322] width 100 height 33
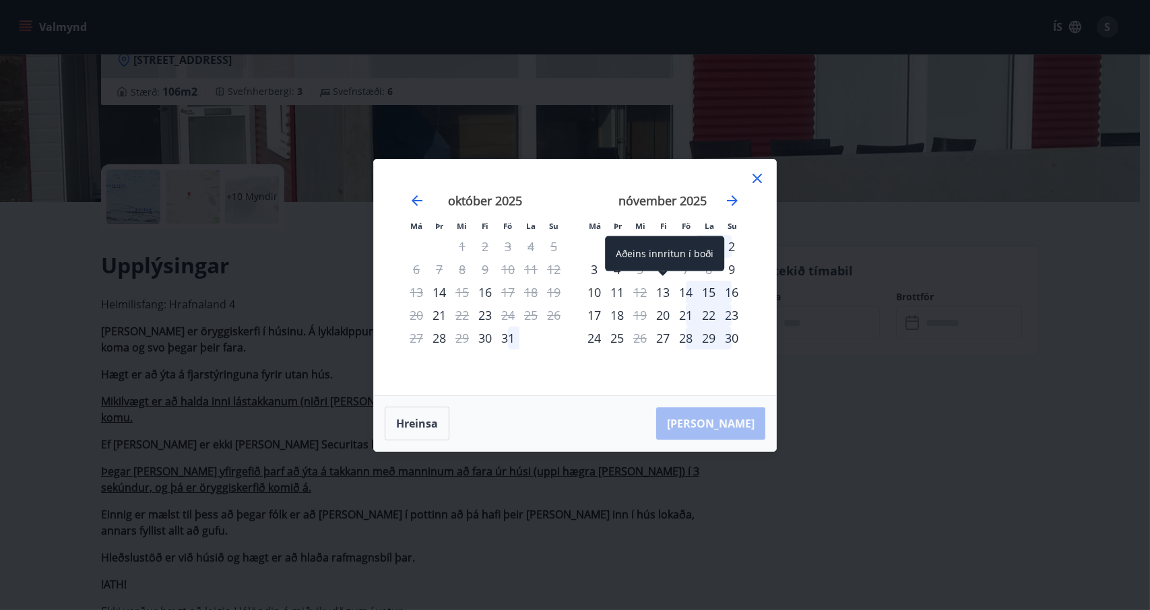
click at [670, 292] on div "13" at bounding box center [662, 292] width 23 height 23
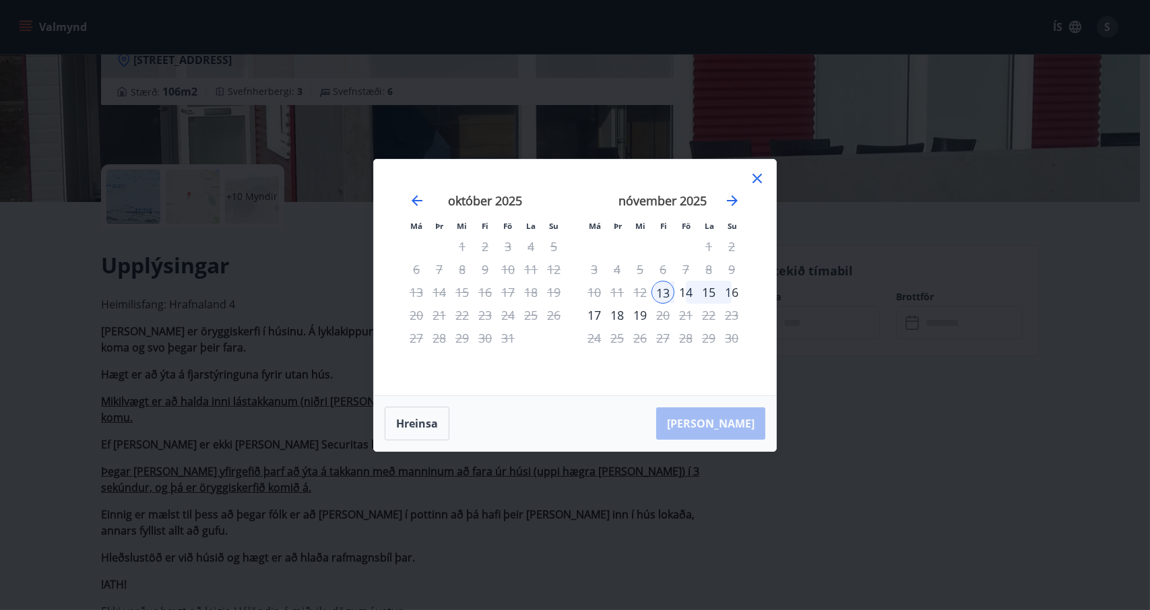
click at [595, 316] on div "17" at bounding box center [594, 315] width 23 height 23
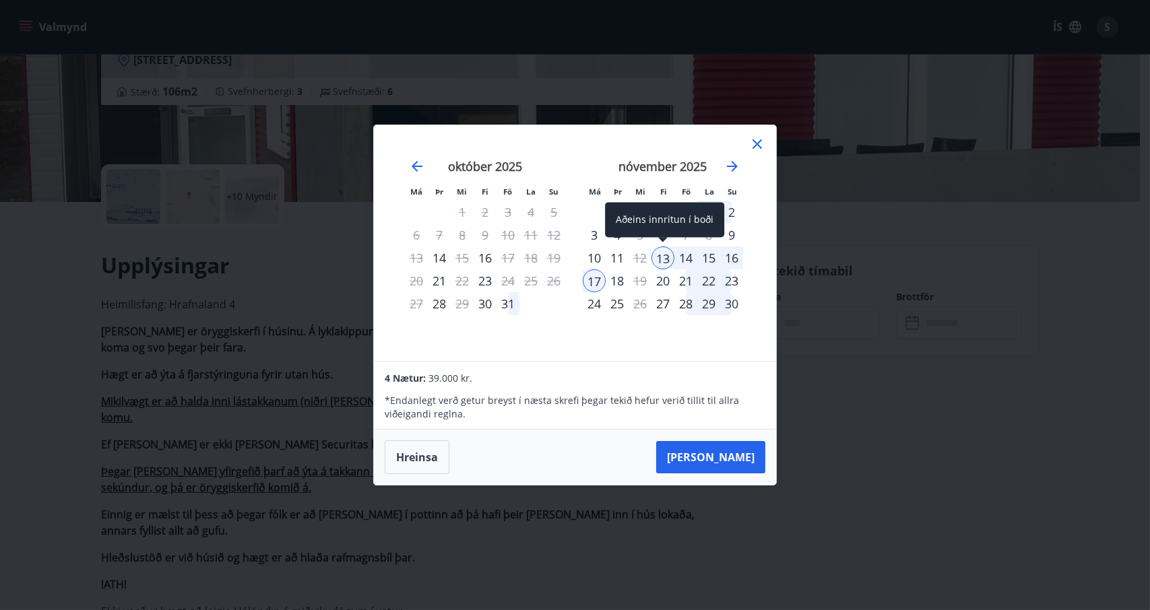
click at [666, 251] on div "13" at bounding box center [662, 258] width 23 height 23
click at [450, 392] on div "* Endanlegt verð getur breyst í næsta skrefi þegar tekið hefur [PERSON_NAME] ti…" at bounding box center [575, 403] width 380 height 35
drag, startPoint x: 397, startPoint y: 397, endPoint x: 438, endPoint y: 400, distance: 41.2
click at [433, 400] on p "* Endanlegt verð getur breyst í næsta skrefi þegar tekið hefur [PERSON_NAME] ti…" at bounding box center [575, 407] width 380 height 27
click at [443, 400] on p "* Endanlegt verð getur breyst í næsta skrefi þegar tekið hefur [PERSON_NAME] ti…" at bounding box center [575, 407] width 380 height 27
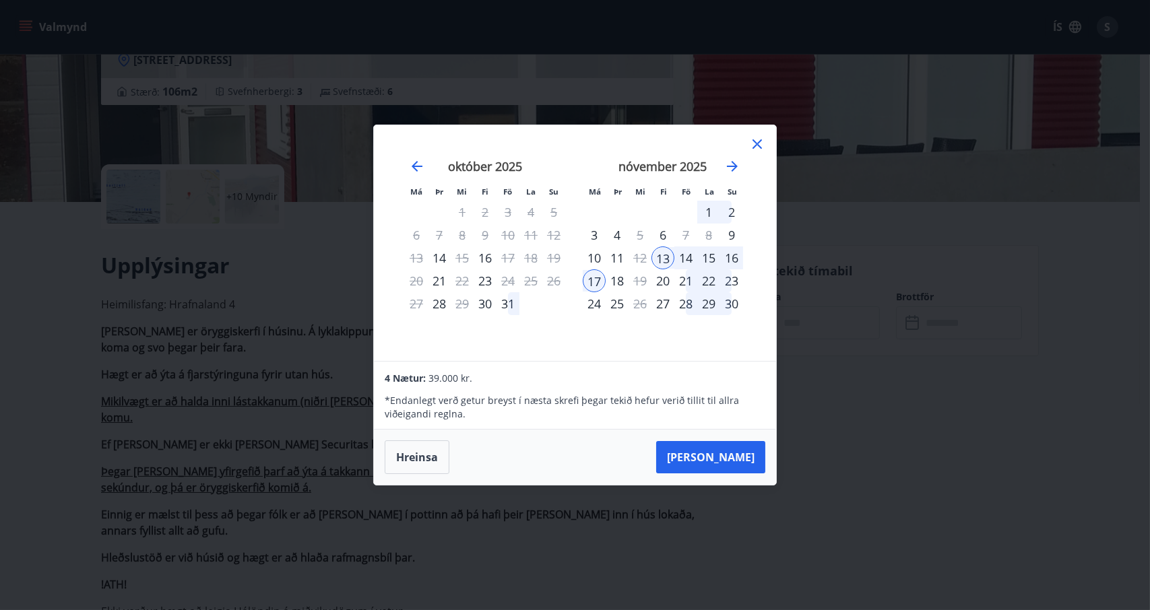
click at [762, 146] on icon at bounding box center [757, 144] width 16 height 16
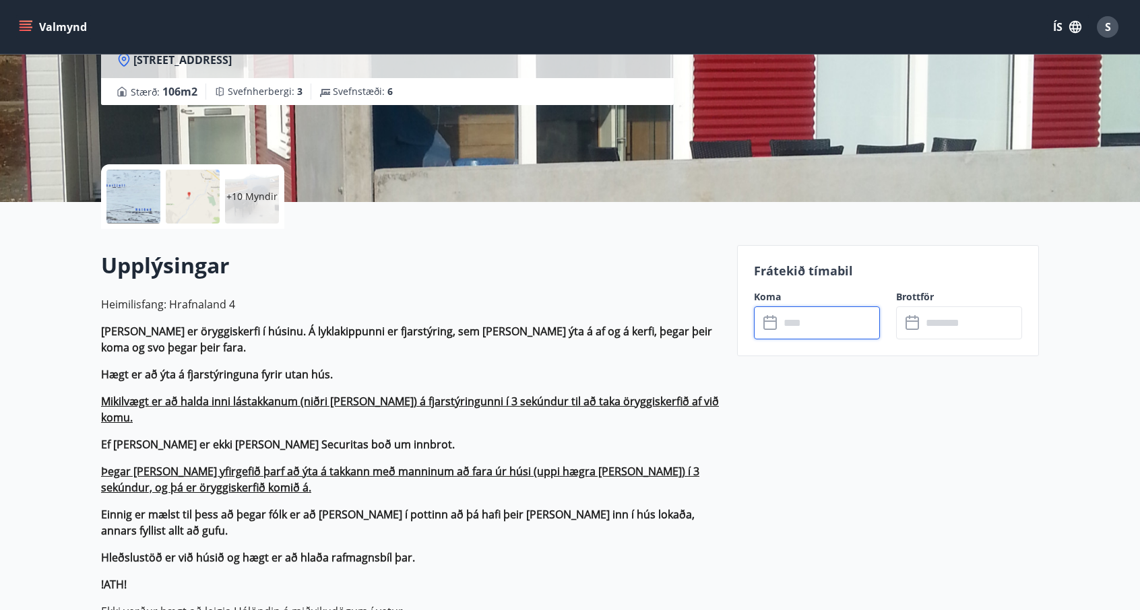
click at [61, 30] on button "Valmynd" at bounding box center [54, 27] width 76 height 24
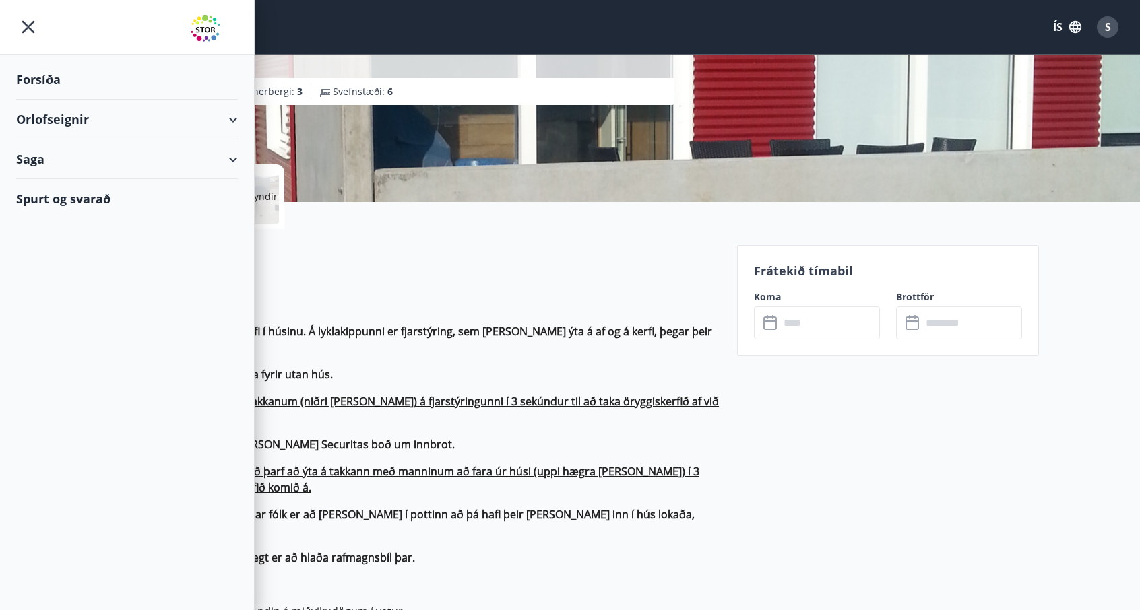
click at [240, 123] on icon at bounding box center [233, 120] width 16 height 16
click at [106, 257] on div "Spurt og svarað" at bounding box center [127, 255] width 222 height 39
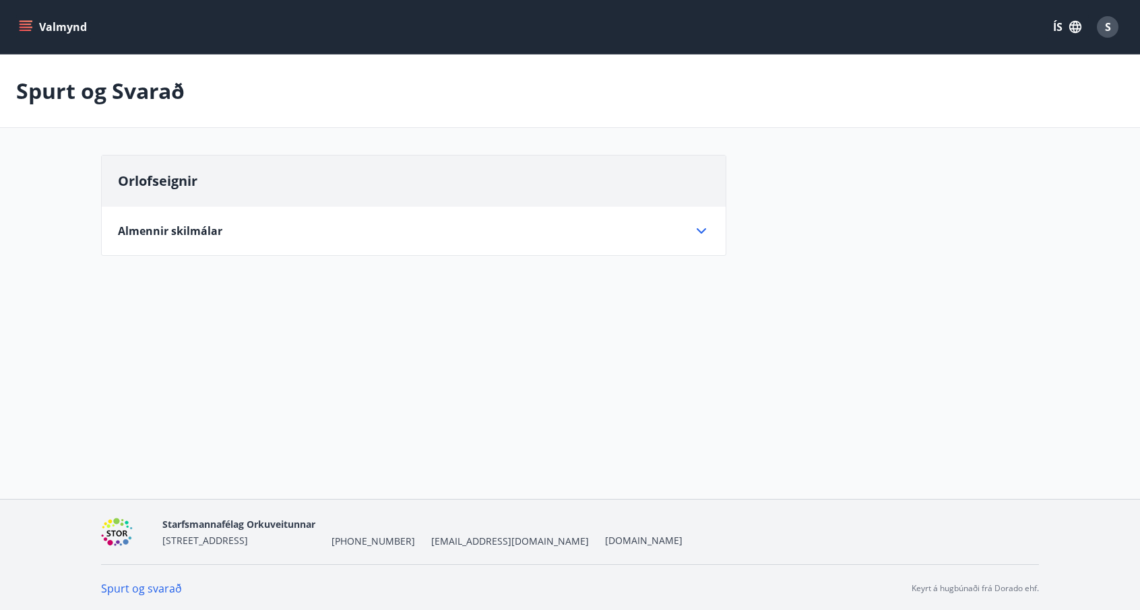
click at [701, 234] on icon at bounding box center [701, 231] width 16 height 16
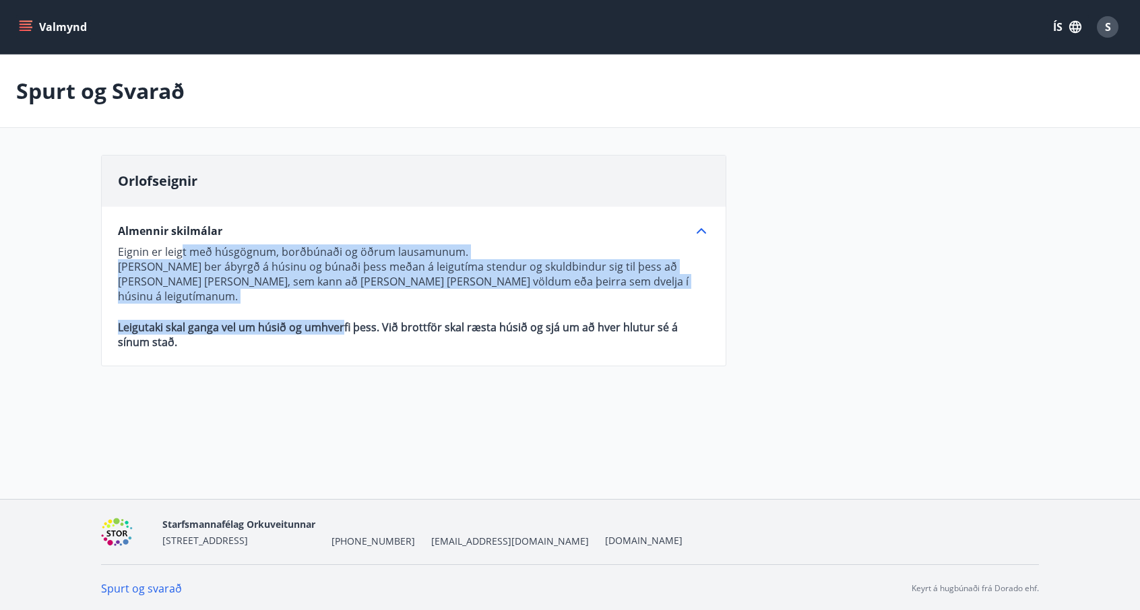
drag, startPoint x: 179, startPoint y: 255, endPoint x: 395, endPoint y: 315, distance: 224.4
click at [361, 313] on p "Eignin er leigt með húsgögnum, borðbúnaði og öðrum lausamunum. Leigutaki ber áb…" at bounding box center [413, 297] width 591 height 105
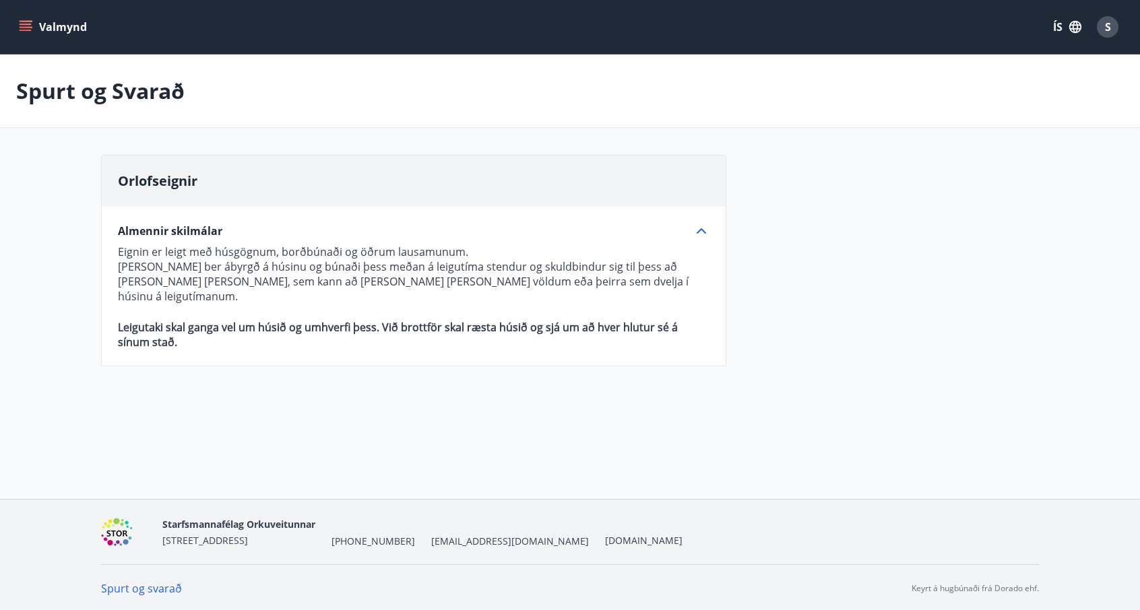
click at [396, 320] on strong "Leigutaki skal ganga vel um húsið og umhverfi þess. Við brottför skal ræsta hús…" at bounding box center [398, 335] width 560 height 30
click at [1115, 32] on div "S" at bounding box center [1108, 27] width 22 height 22
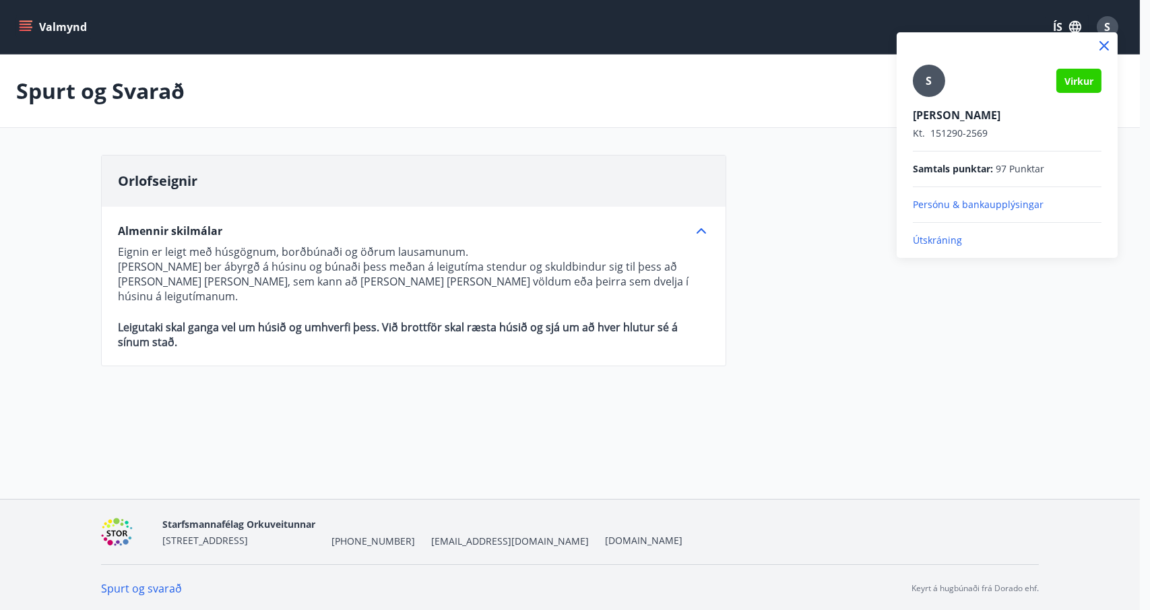
click at [1023, 170] on span "97 Punktar" at bounding box center [1020, 168] width 48 height 13
drag, startPoint x: 946, startPoint y: 174, endPoint x: 995, endPoint y: 174, distance: 49.2
click at [992, 174] on span "Samtals punktar :" at bounding box center [953, 168] width 80 height 13
click at [1003, 174] on span "97 Punktar" at bounding box center [1020, 168] width 48 height 13
click at [51, 31] on div at bounding box center [575, 305] width 1150 height 610
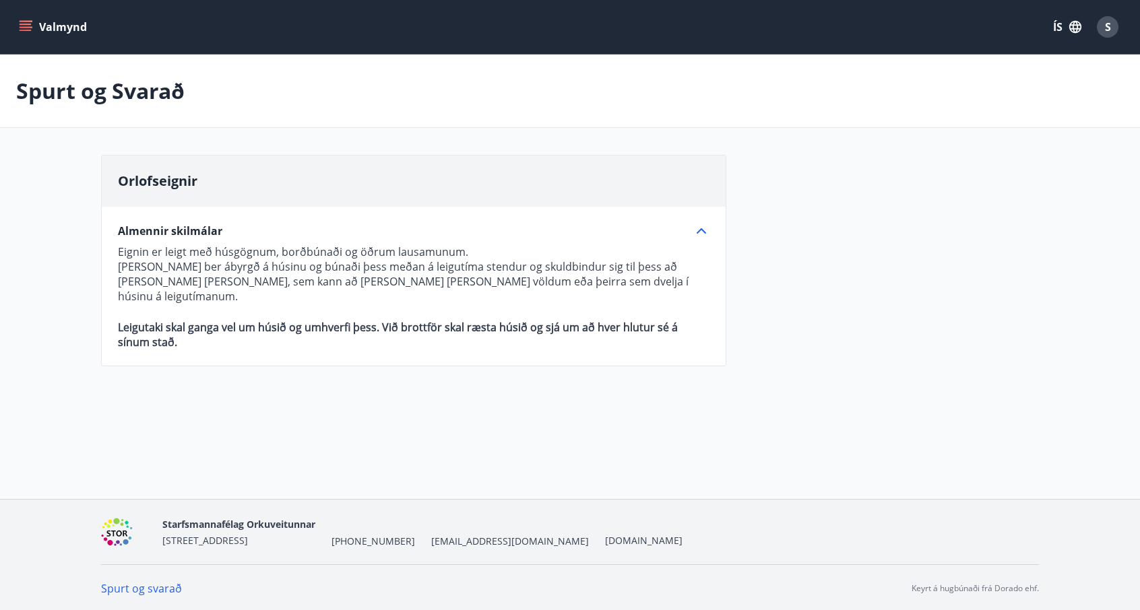
drag, startPoint x: 9, startPoint y: 28, endPoint x: 15, endPoint y: 29, distance: 6.8
click at [9, 28] on div "Valmynd ÍS S" at bounding box center [570, 27] width 1140 height 54
click at [32, 32] on button "Valmynd" at bounding box center [54, 27] width 76 height 24
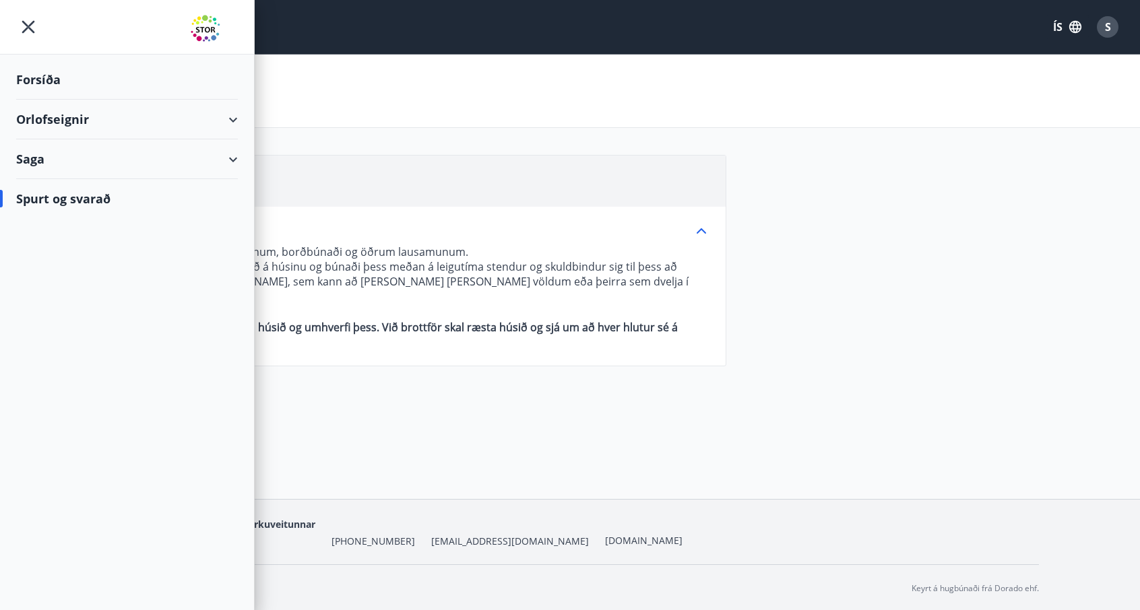
click at [129, 123] on div "Orlofseignir" at bounding box center [127, 120] width 222 height 40
click at [71, 154] on div "Framboð" at bounding box center [127, 153] width 200 height 28
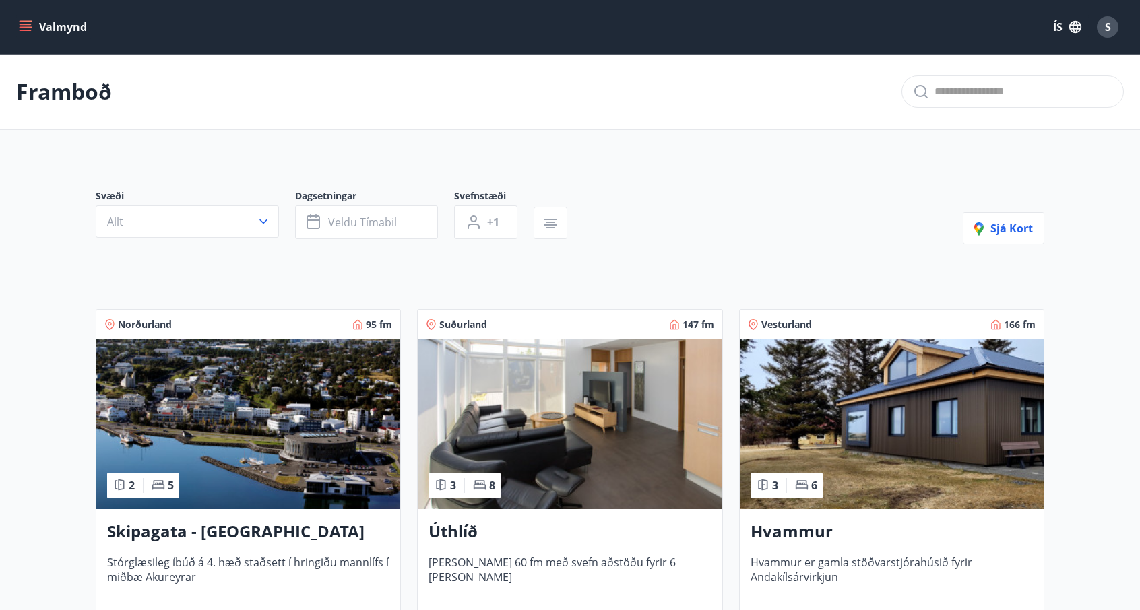
click at [498, 321] on div "Suðurland 147 fm" at bounding box center [570, 324] width 288 height 13
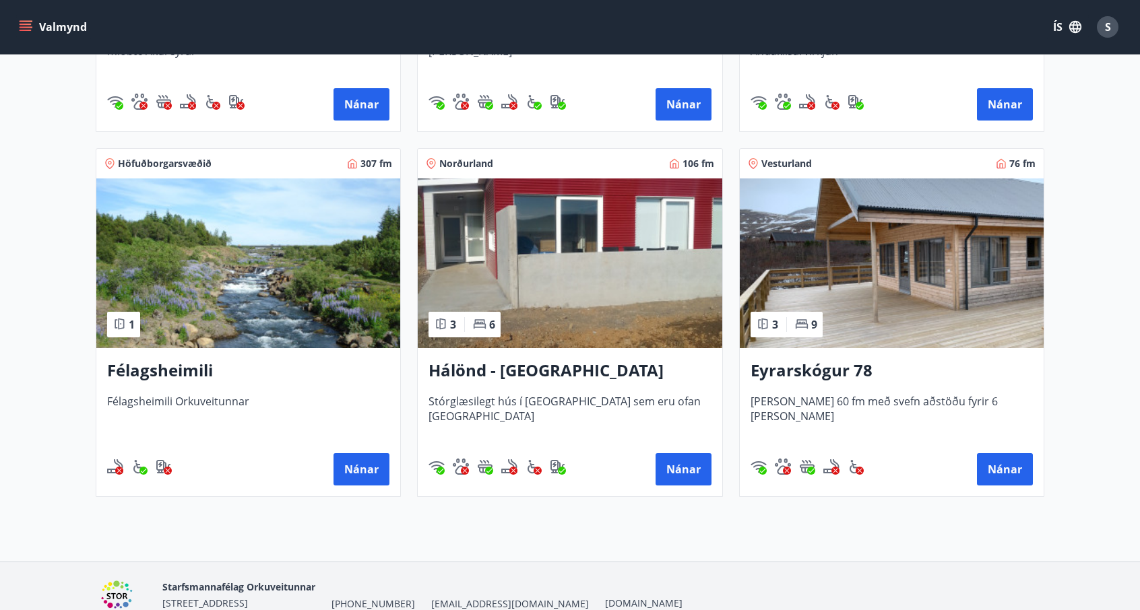
scroll to position [590, 0]
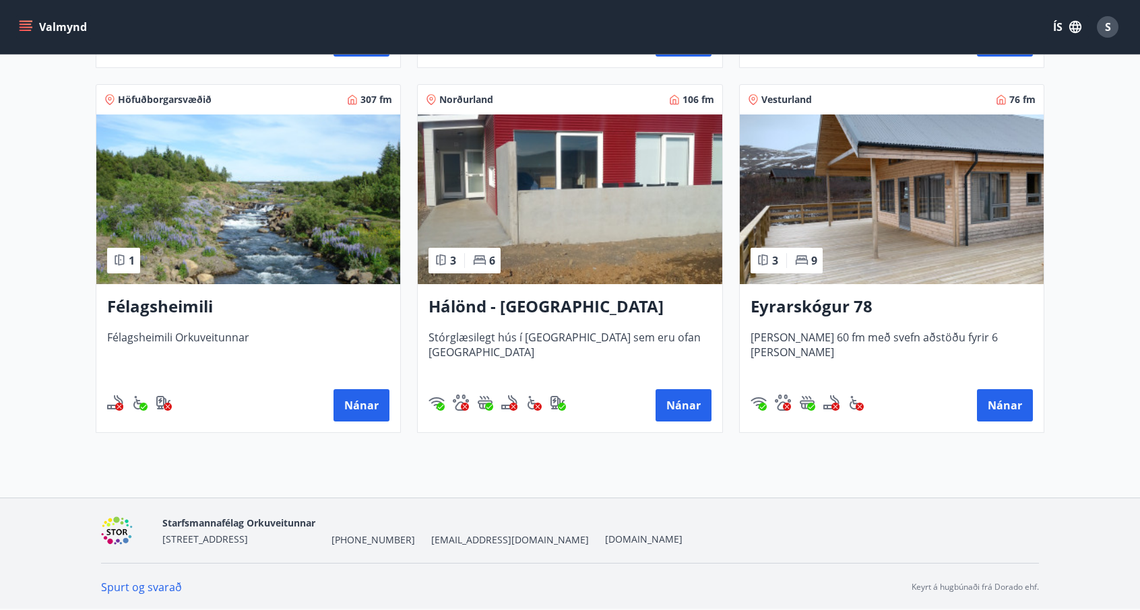
click at [625, 258] on img at bounding box center [570, 200] width 304 height 170
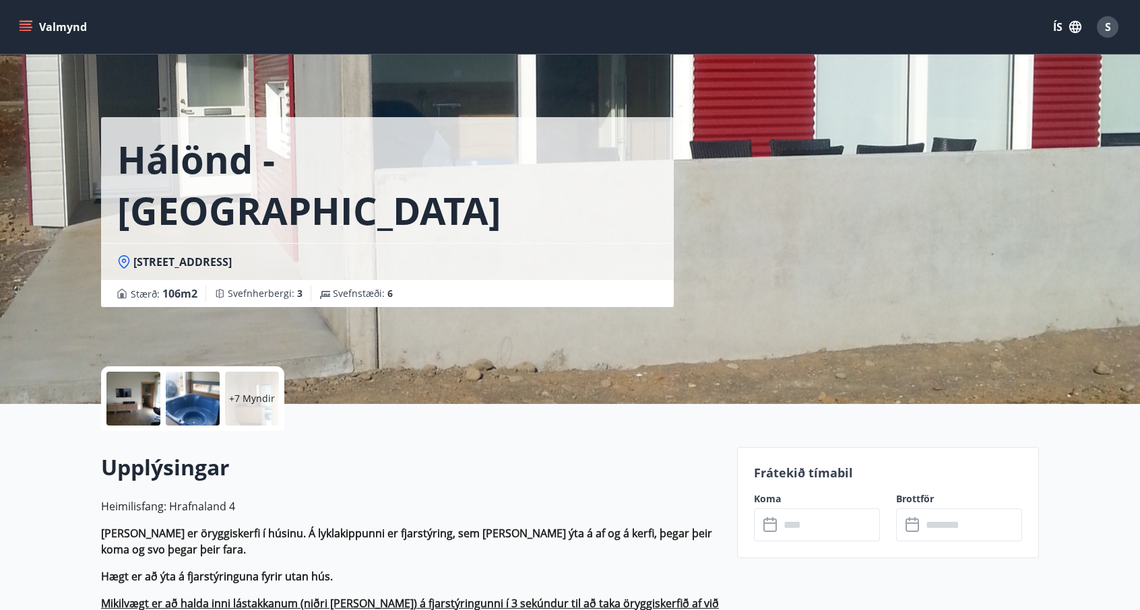
click at [600, 465] on h2 "Upplýsingar" at bounding box center [411, 468] width 620 height 30
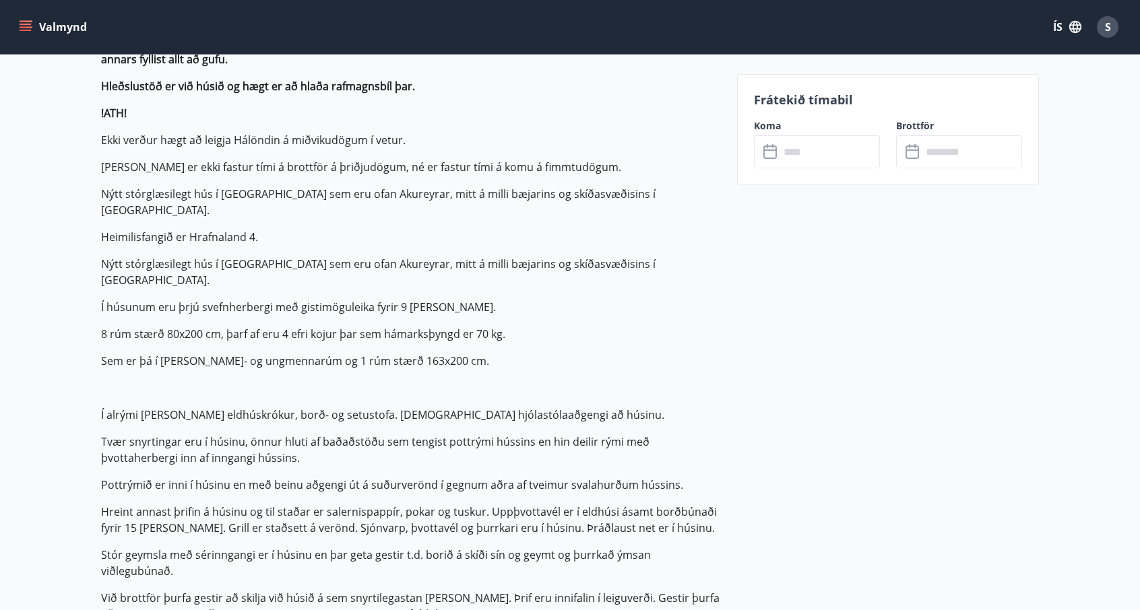
scroll to position [472, 0]
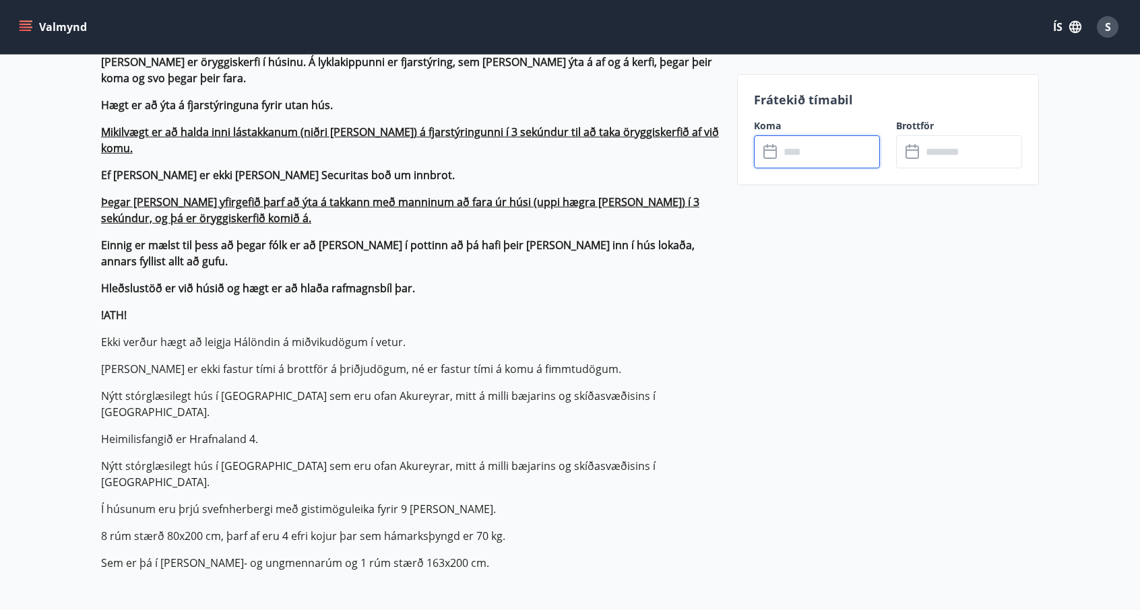
click at [802, 145] on input "text" at bounding box center [829, 151] width 100 height 33
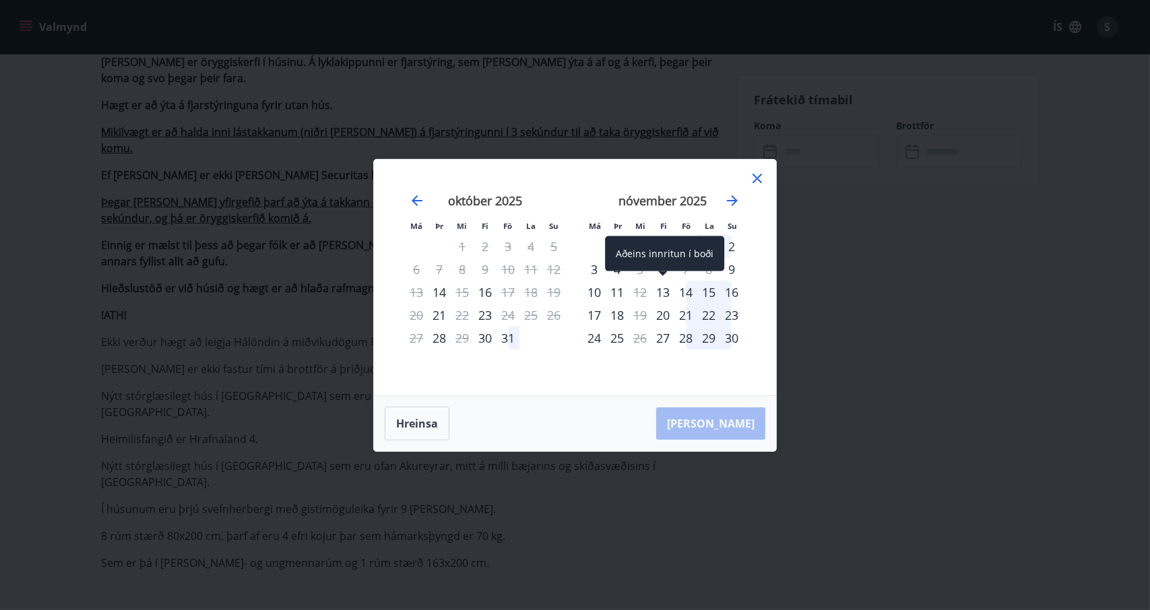
click at [668, 290] on div "13" at bounding box center [662, 292] width 23 height 23
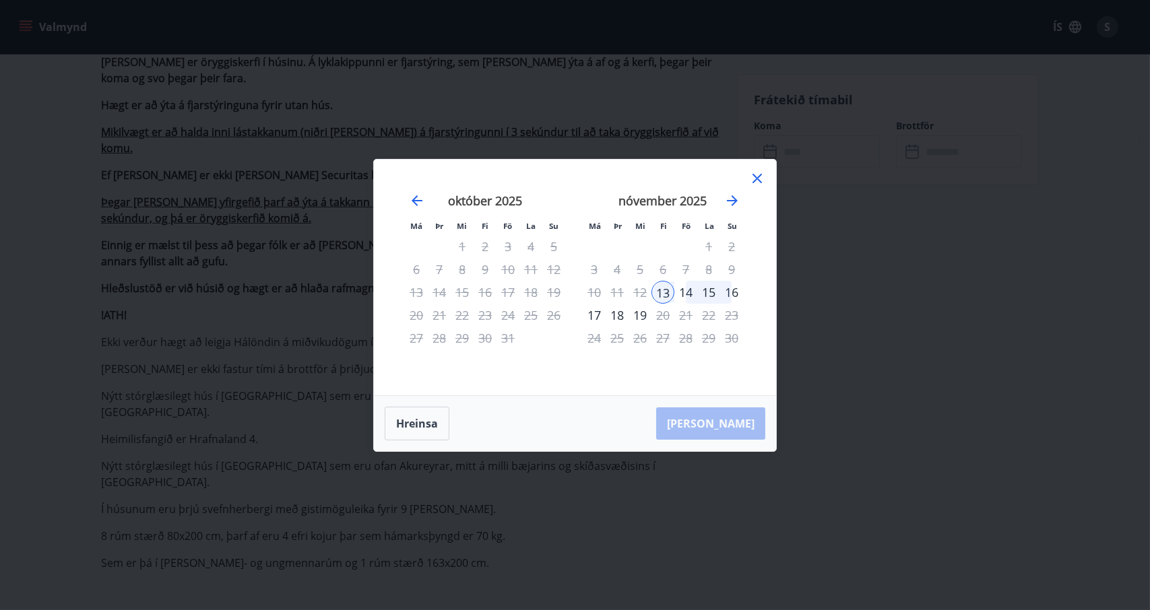
click at [596, 314] on div "17" at bounding box center [594, 315] width 23 height 23
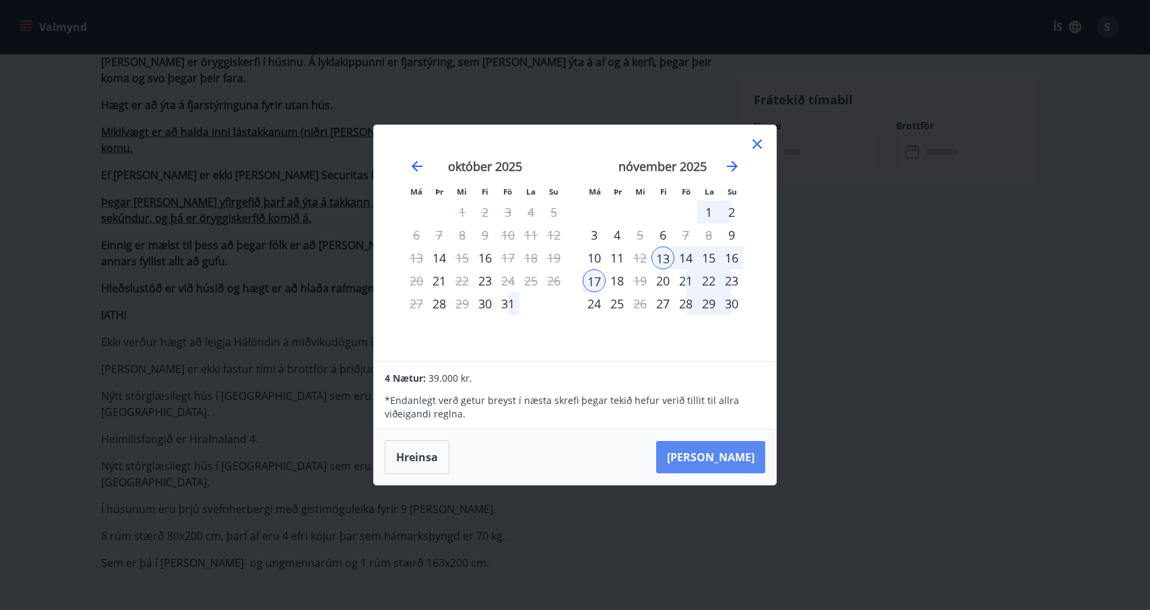
click at [724, 448] on button "[PERSON_NAME]" at bounding box center [710, 457] width 109 height 32
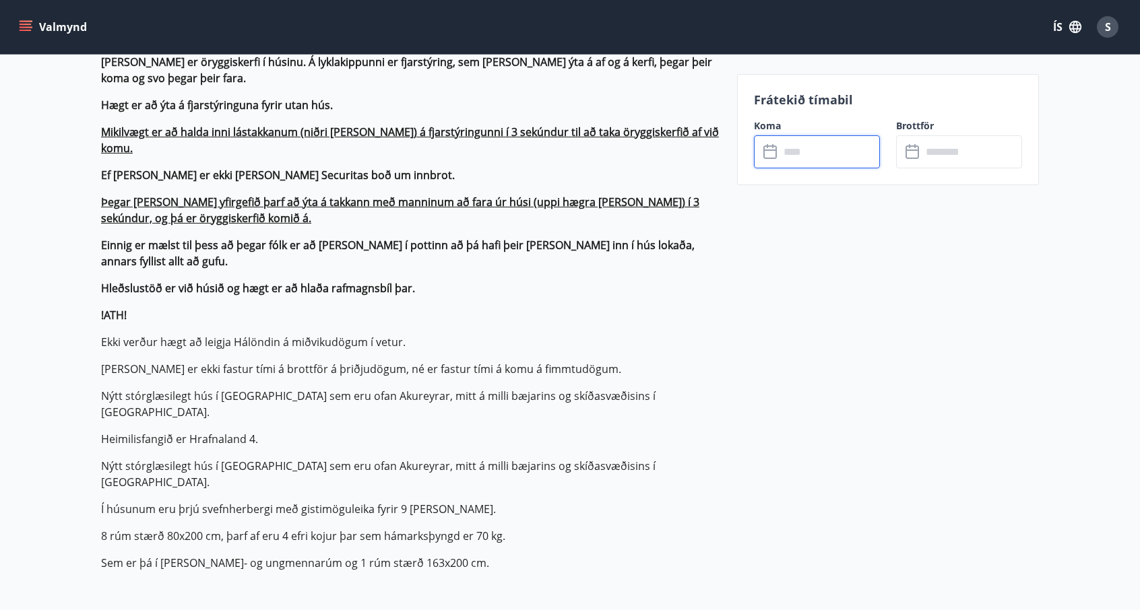
type input "******"
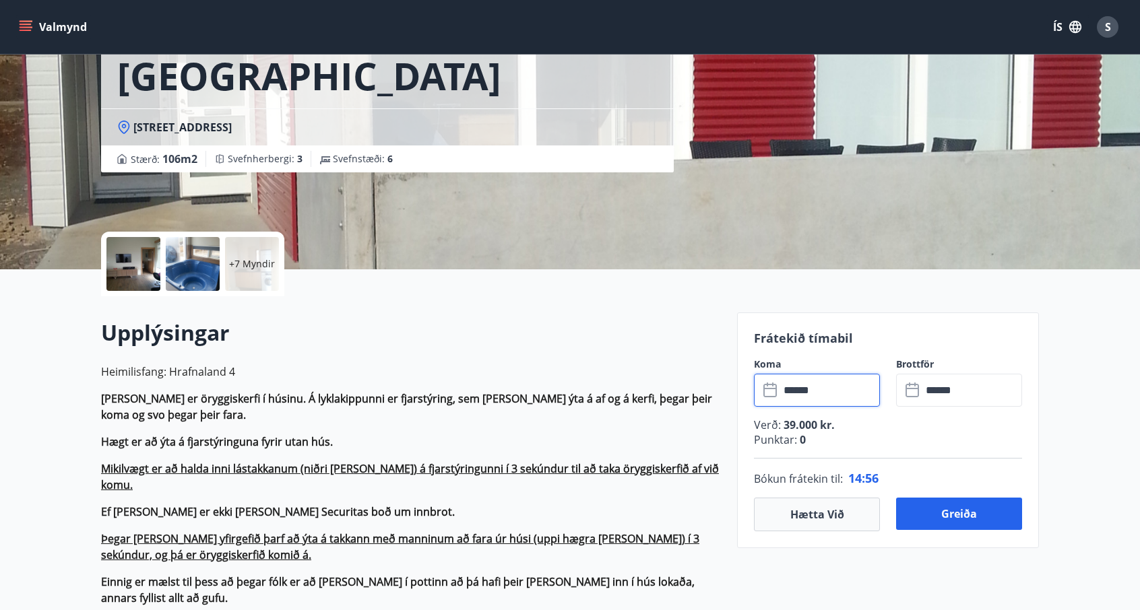
scroll to position [337, 0]
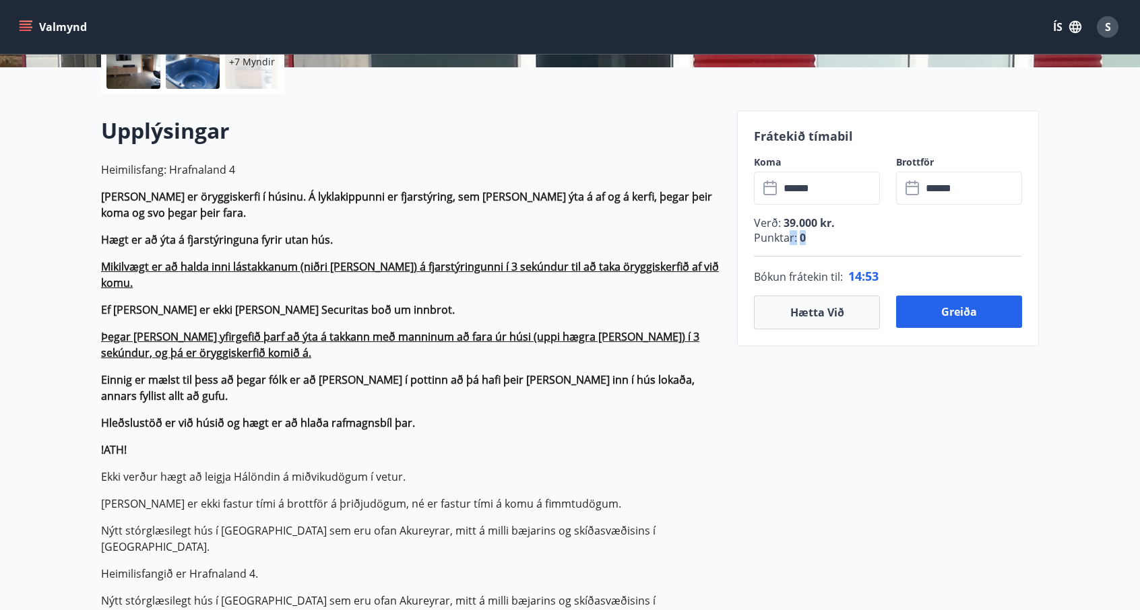
drag, startPoint x: 808, startPoint y: 241, endPoint x: 789, endPoint y: 239, distance: 19.0
click at [789, 239] on p "Punktar : 0" at bounding box center [888, 237] width 268 height 15
click at [803, 241] on span "0" at bounding box center [801, 237] width 9 height 15
click at [814, 230] on p "Punktar : 0" at bounding box center [888, 237] width 268 height 15
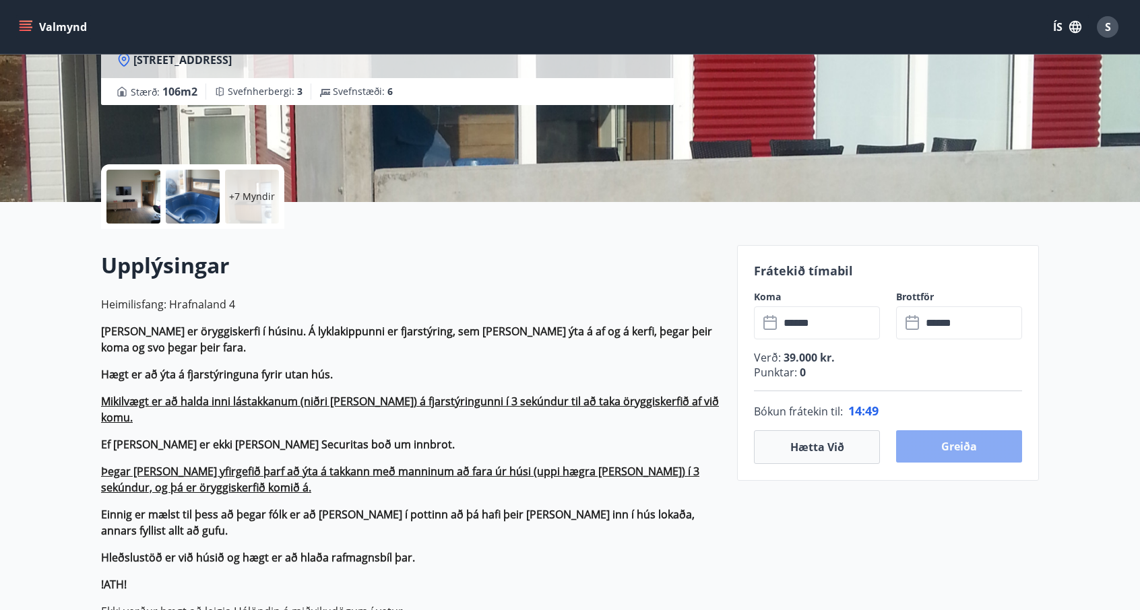
click at [938, 438] on button "Greiða" at bounding box center [959, 446] width 126 height 32
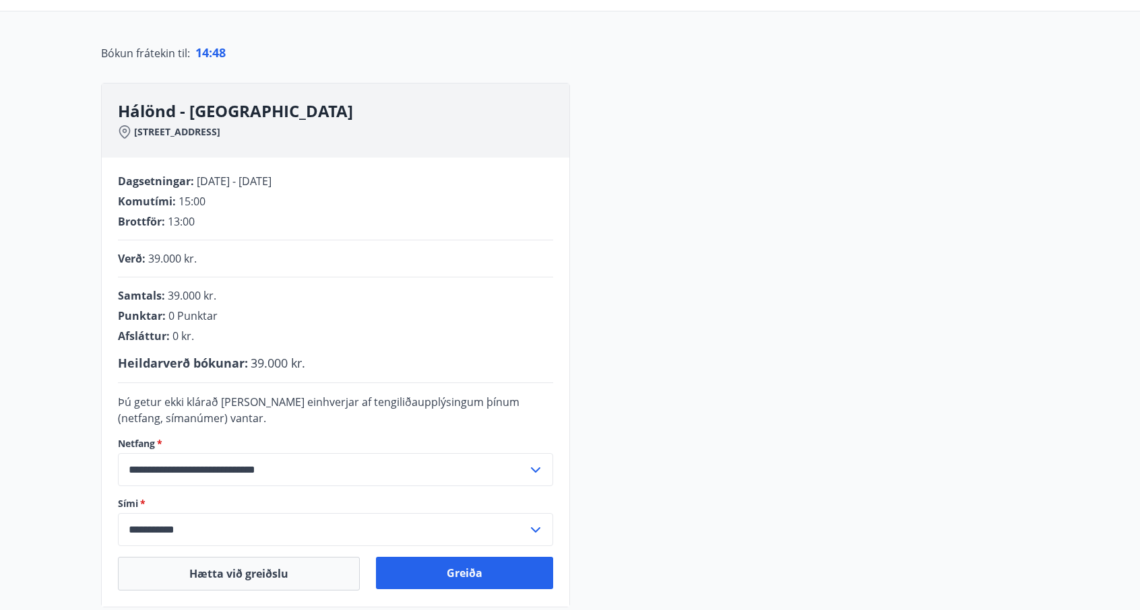
scroll to position [202, 0]
